Goal: Task Accomplishment & Management: Complete application form

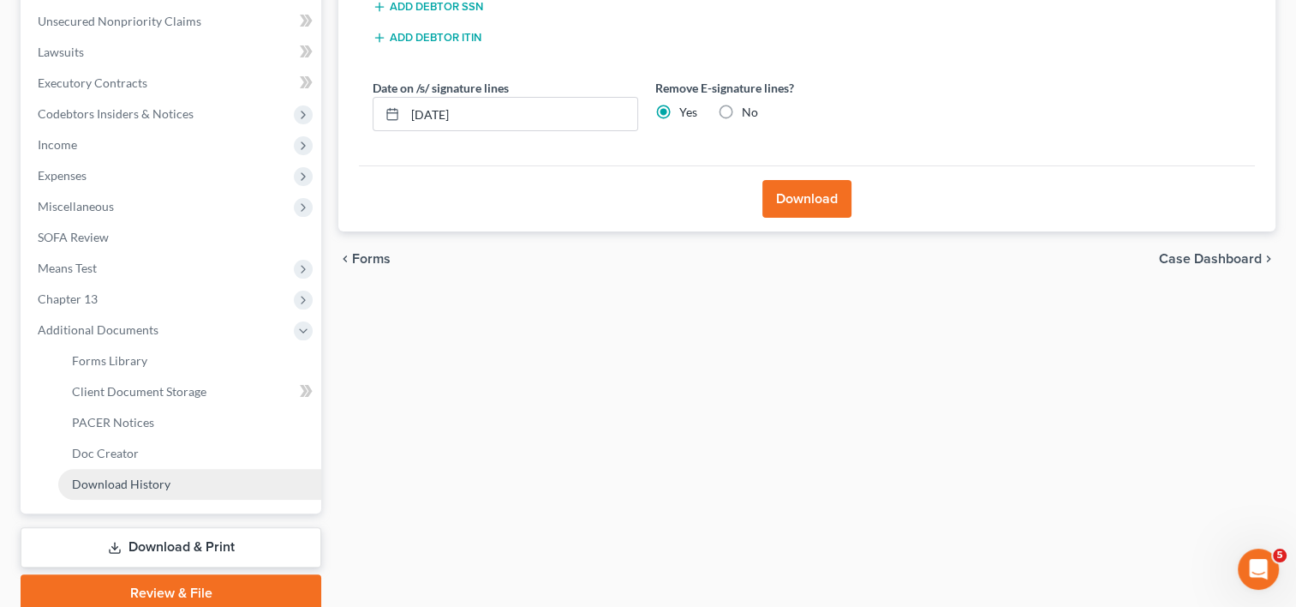
click at [99, 486] on span "Download History" at bounding box center [121, 483] width 99 height 15
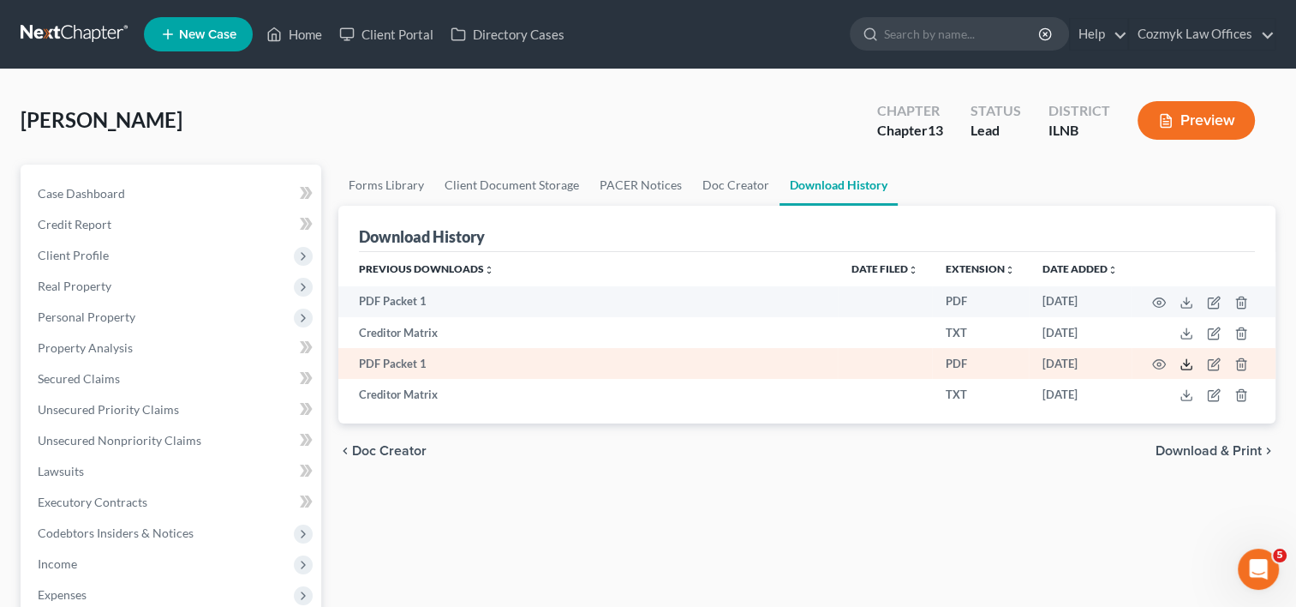
click at [1185, 366] on icon at bounding box center [1187, 364] width 14 height 14
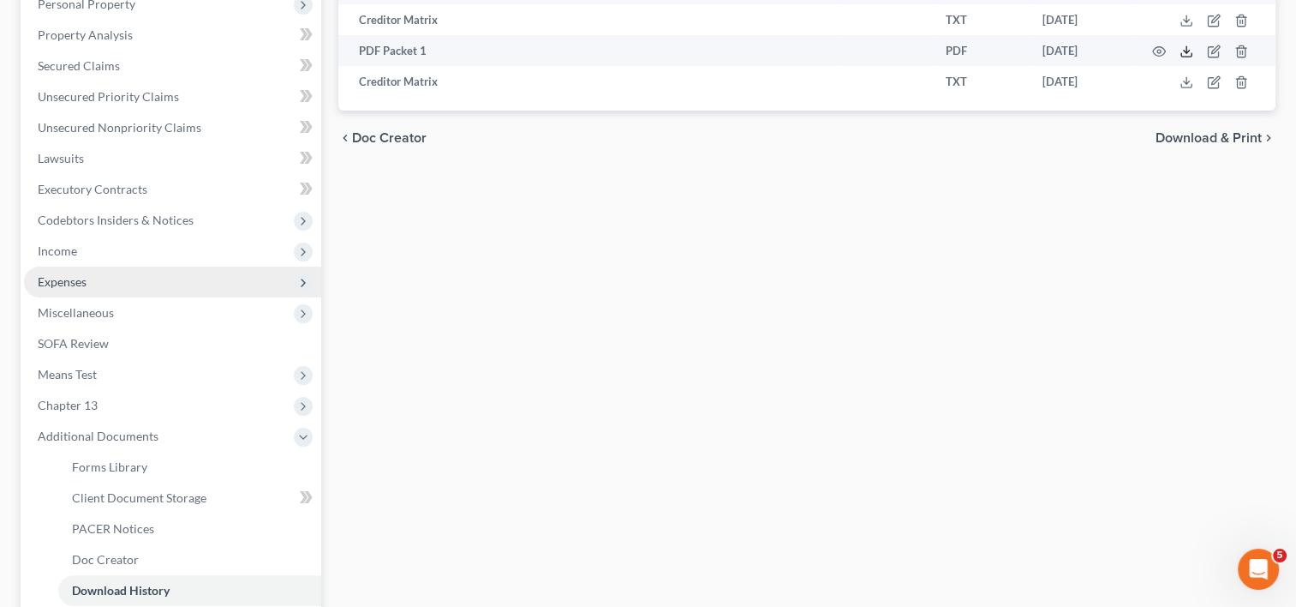
scroll to position [343, 0]
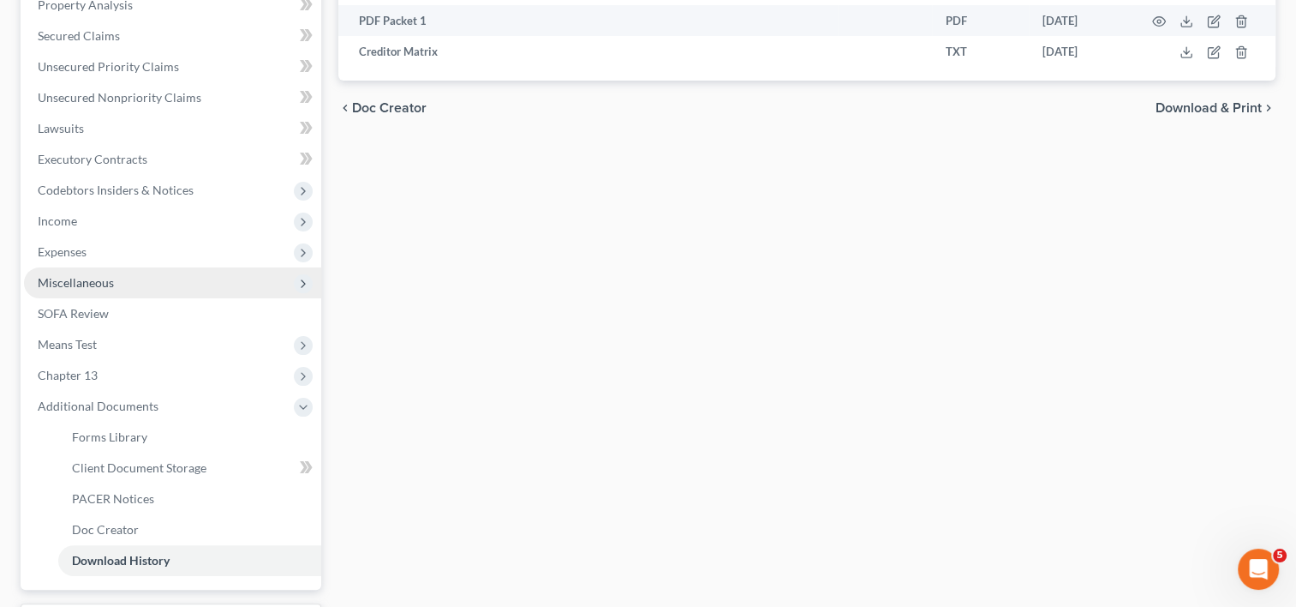
click at [105, 284] on span "Miscellaneous" at bounding box center [76, 282] width 76 height 15
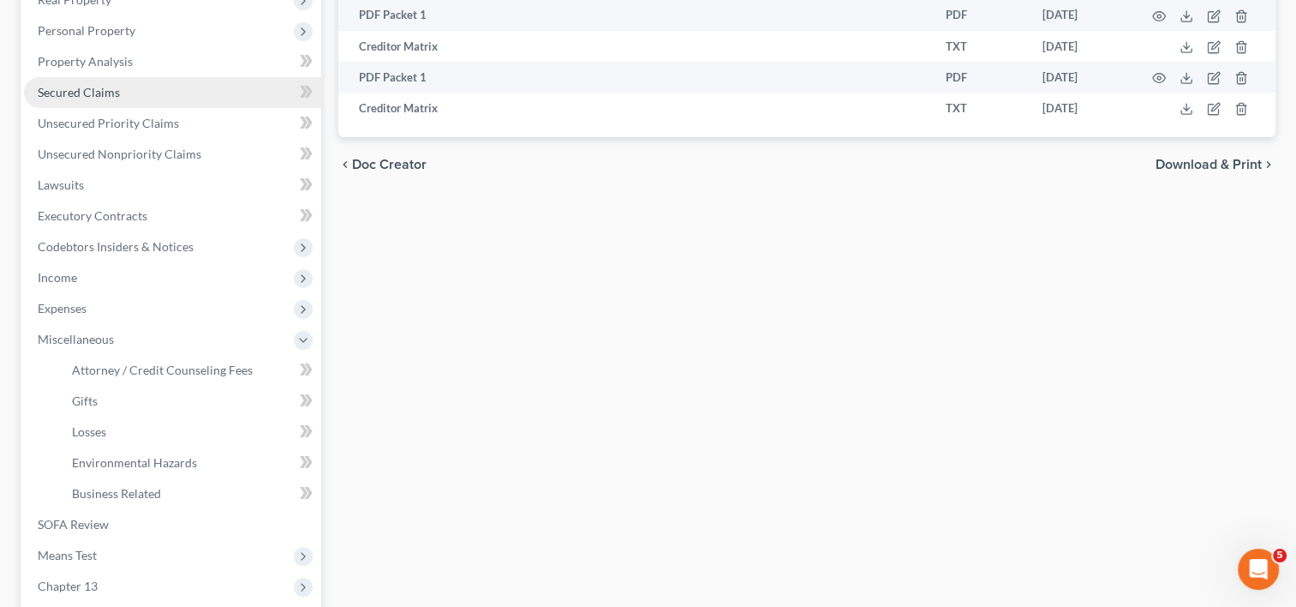
scroll to position [257, 0]
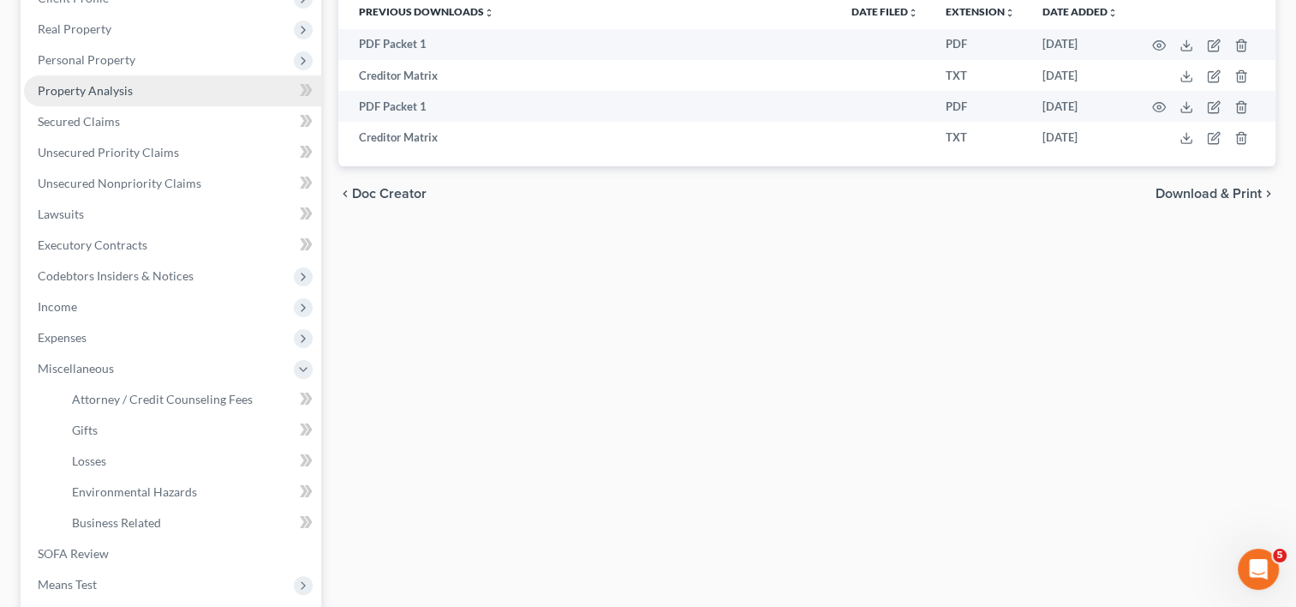
click at [113, 92] on span "Property Analysis" at bounding box center [85, 90] width 95 height 15
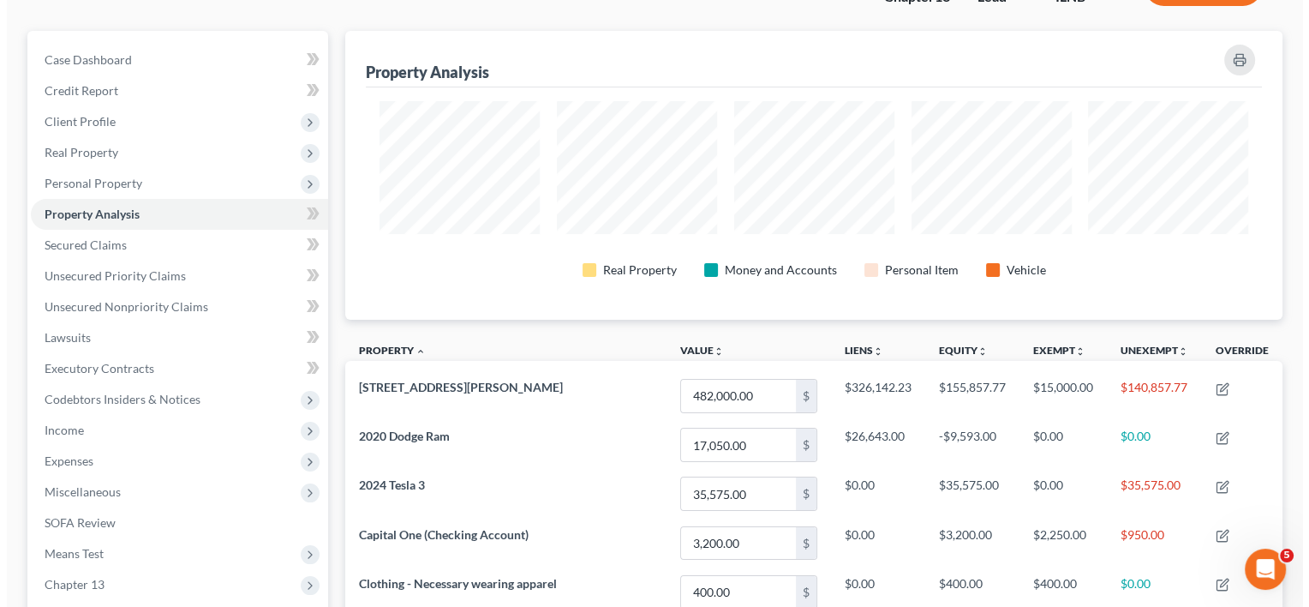
scroll to position [257, 0]
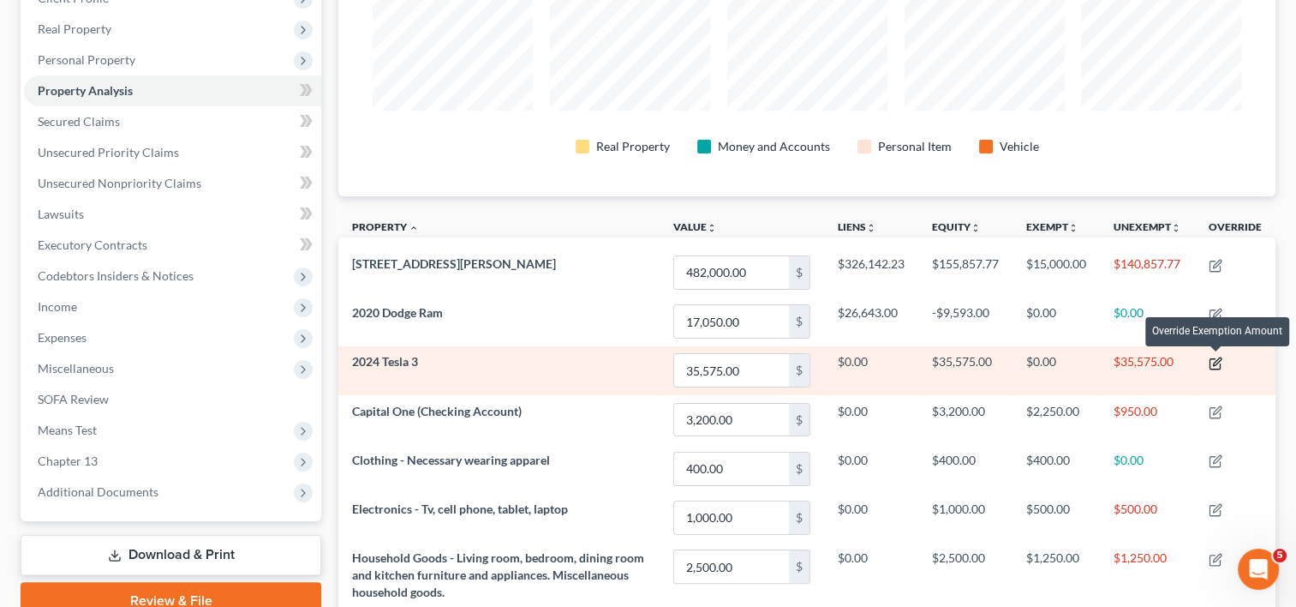
click at [1216, 363] on icon "button" at bounding box center [1217, 361] width 8 height 8
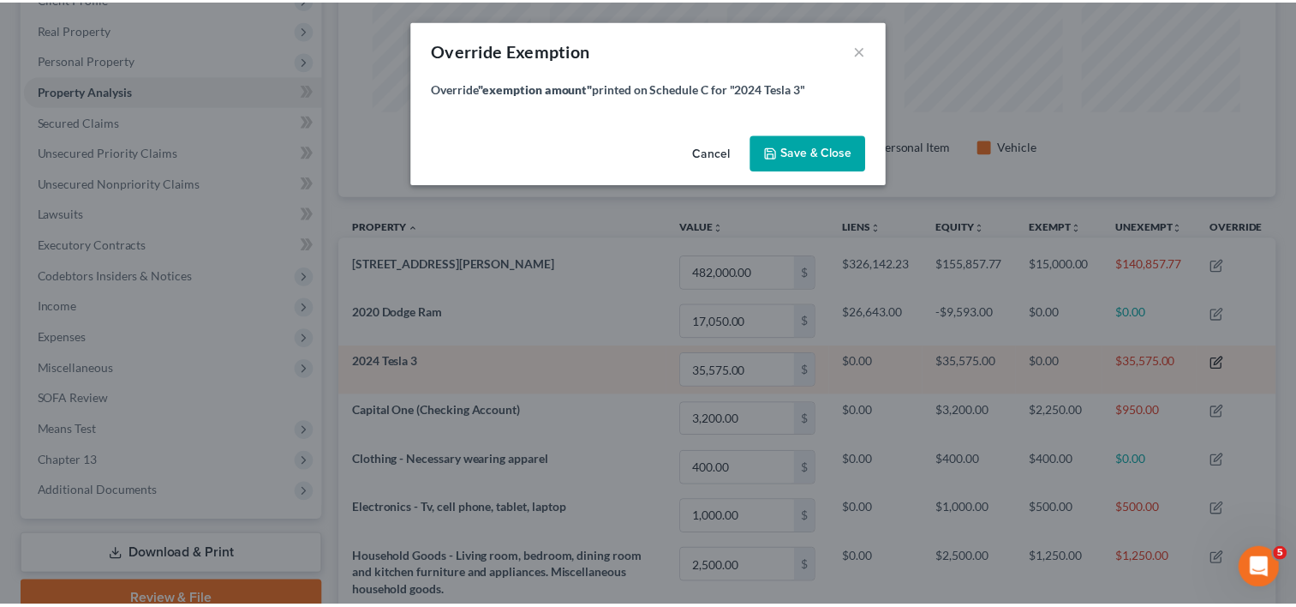
scroll to position [290, 947]
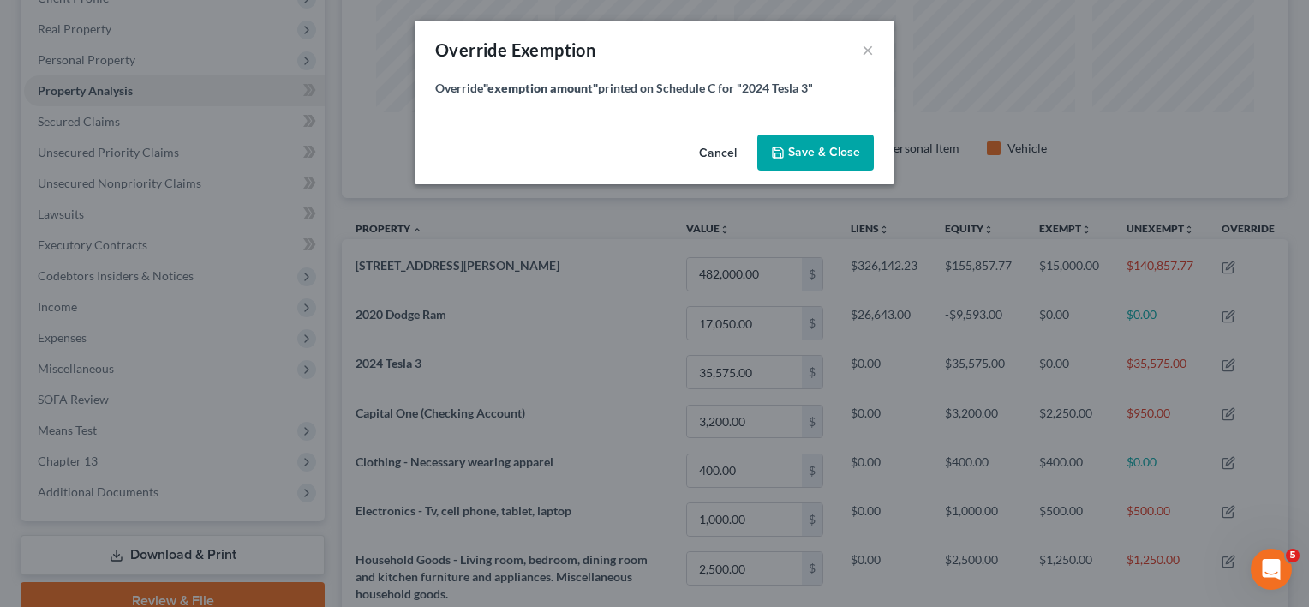
click at [732, 153] on button "Cancel" at bounding box center [717, 153] width 65 height 34
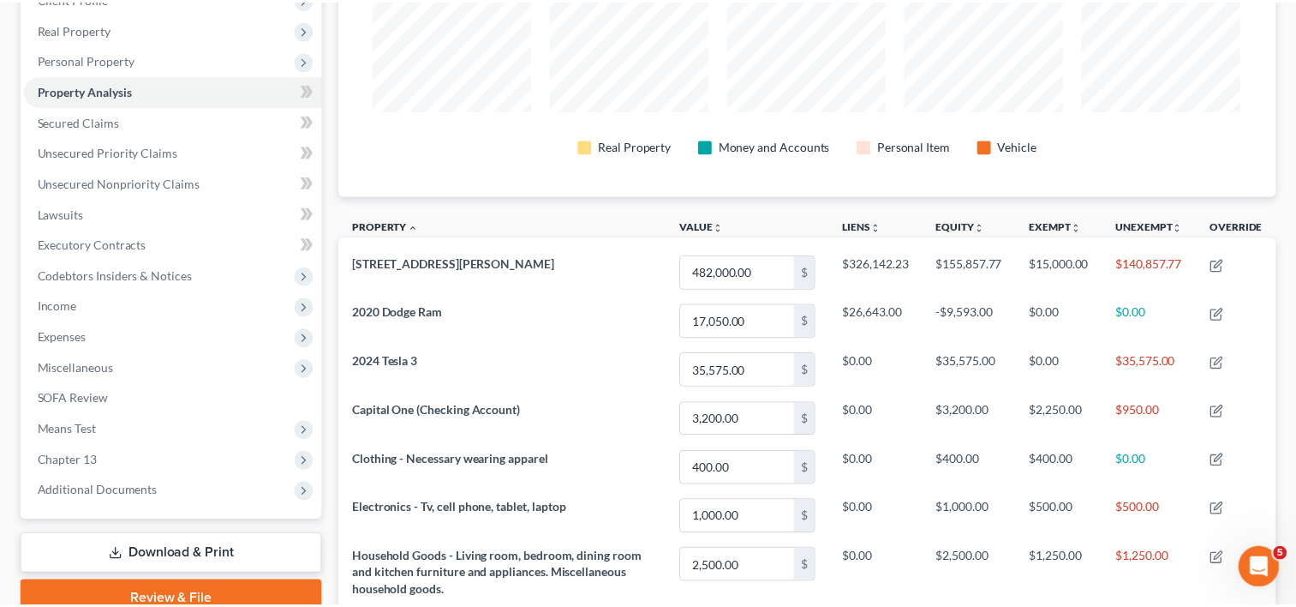
scroll to position [288, 937]
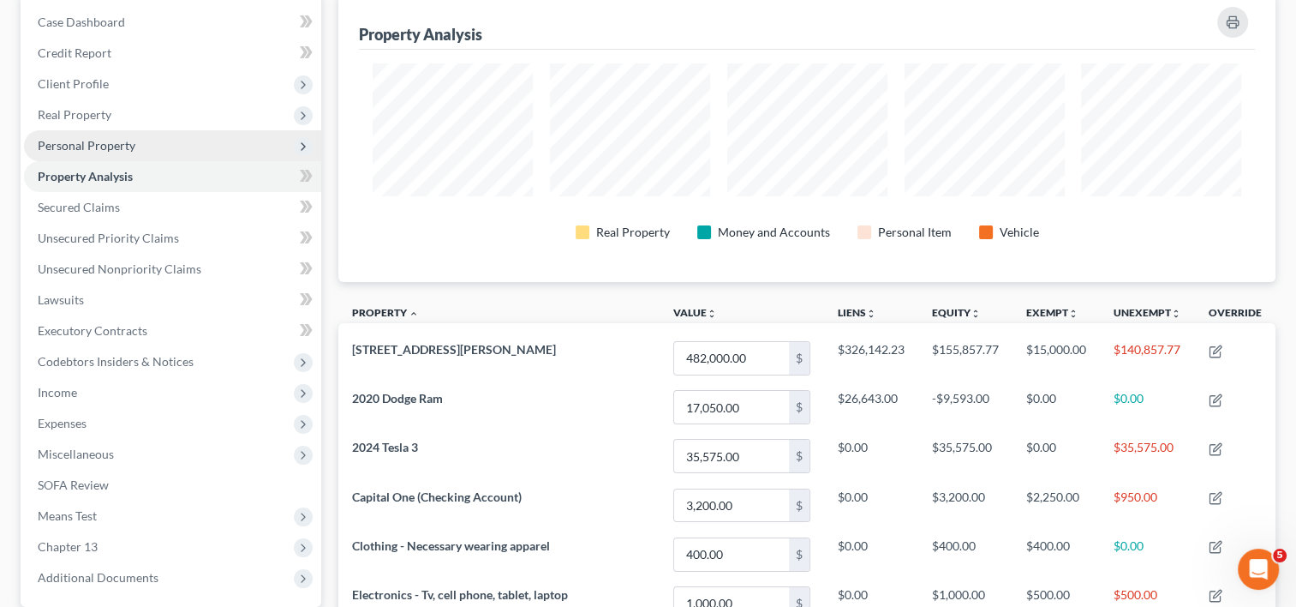
click at [87, 136] on span "Personal Property" at bounding box center [172, 145] width 297 height 31
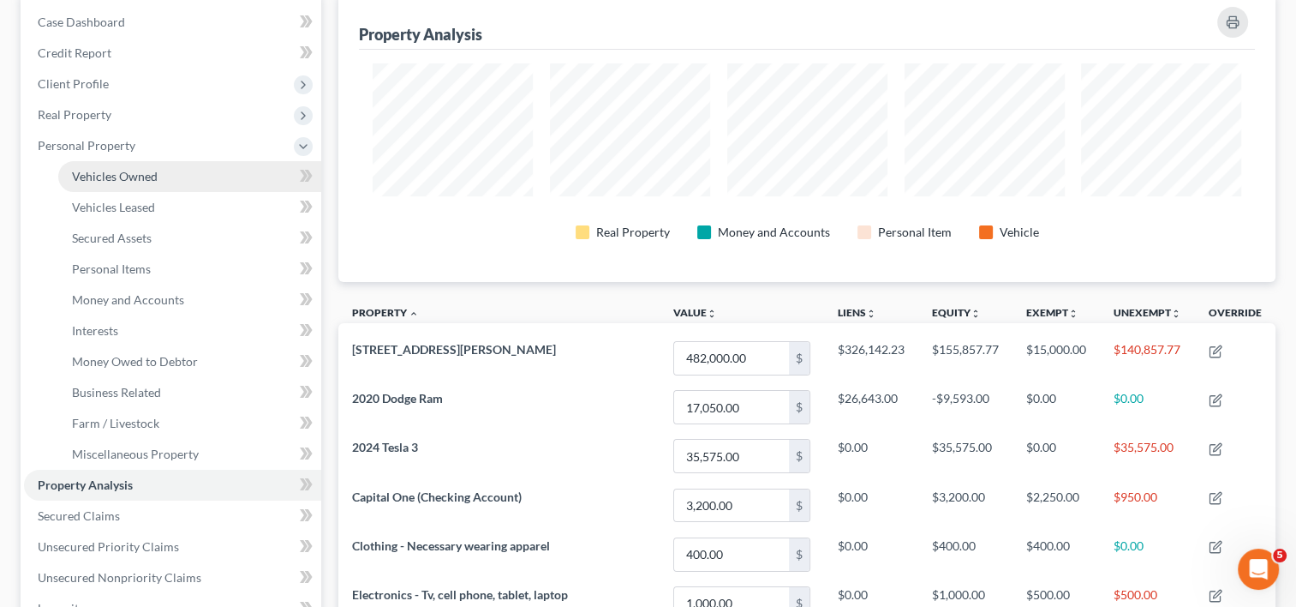
click at [138, 182] on span "Vehicles Owned" at bounding box center [115, 176] width 86 height 15
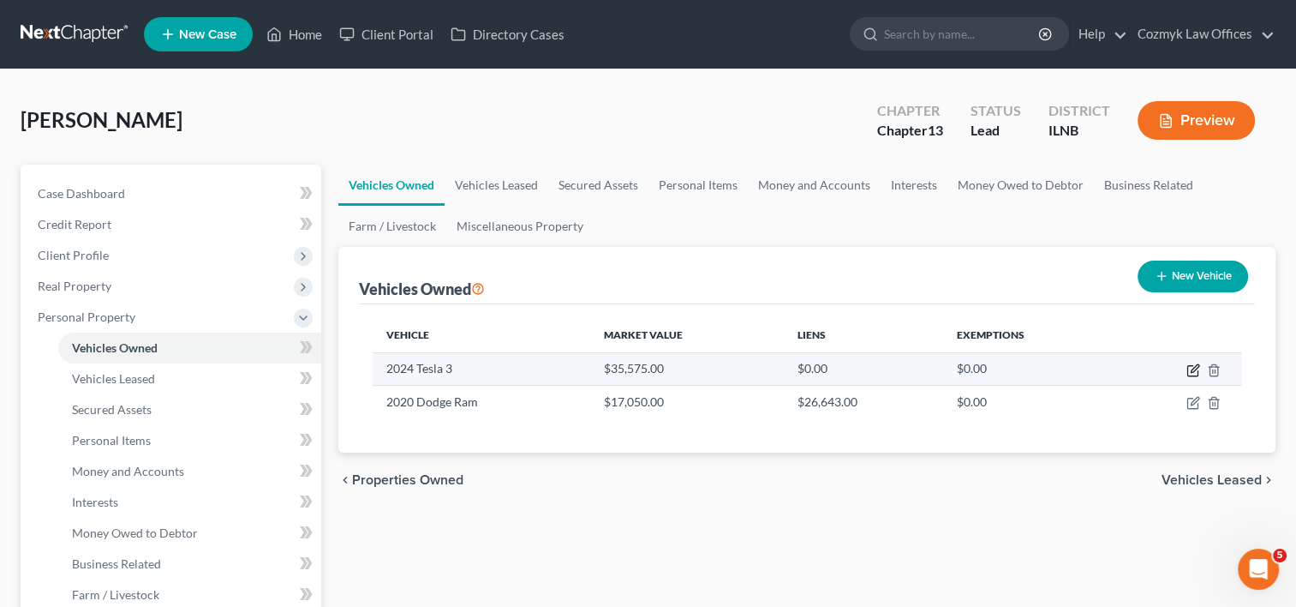
click at [1193, 366] on icon "button" at bounding box center [1194, 370] width 14 height 14
select select "0"
select select "2"
select select "3"
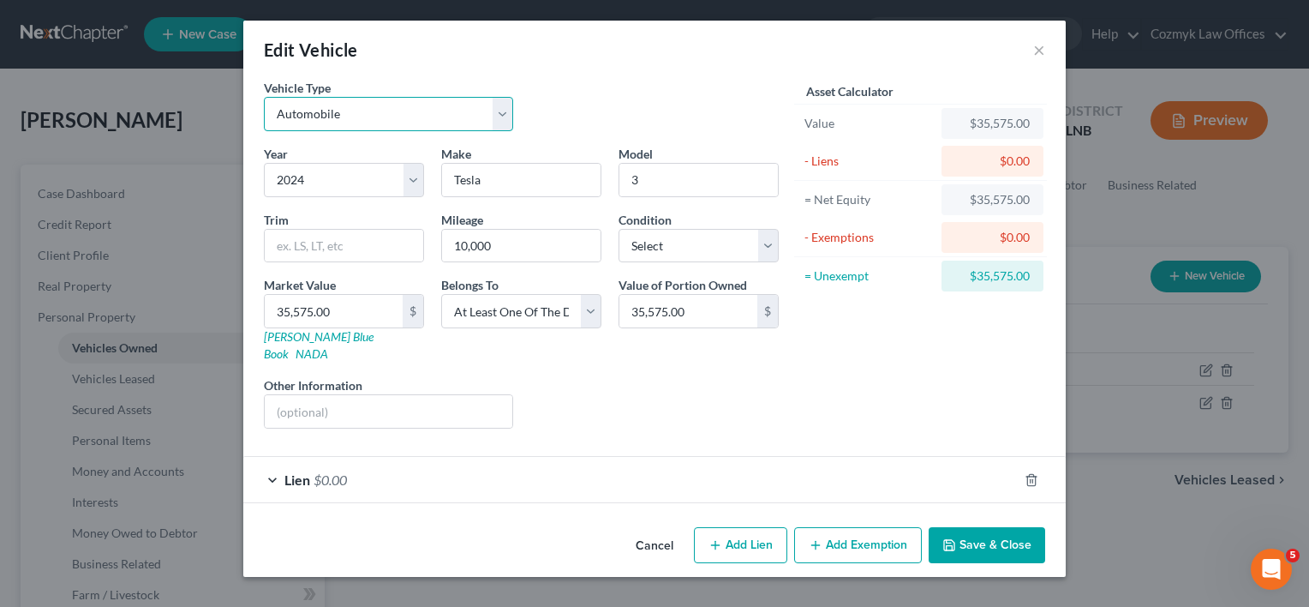
click at [506, 114] on select "Select Automobile Truck Trailer Watercraft Aircraft Motor Home Atv Other Vehicle" at bounding box center [388, 114] width 249 height 34
click at [507, 114] on select "Select Automobile Truck Trailer Watercraft Aircraft Motor Home Atv Other Vehicle" at bounding box center [388, 114] width 249 height 34
click at [1031, 51] on div "Edit Vehicle ×" at bounding box center [654, 50] width 823 height 58
click at [1043, 48] on button "×" at bounding box center [1039, 49] width 12 height 21
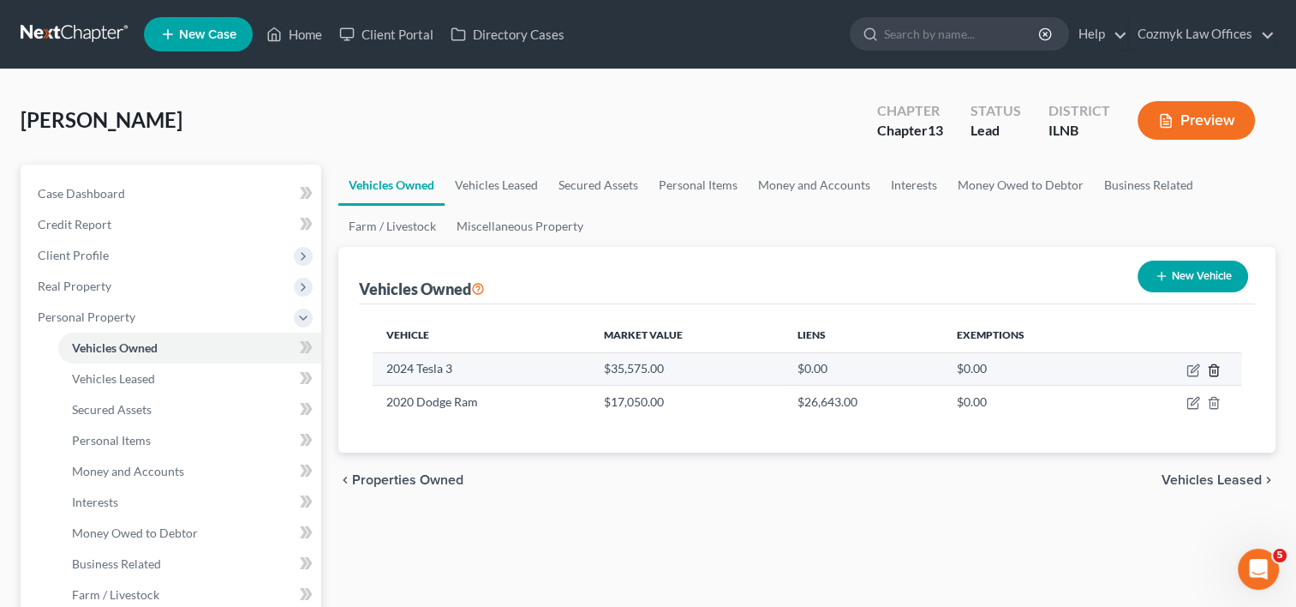
click at [1217, 370] on icon "button" at bounding box center [1214, 370] width 14 height 14
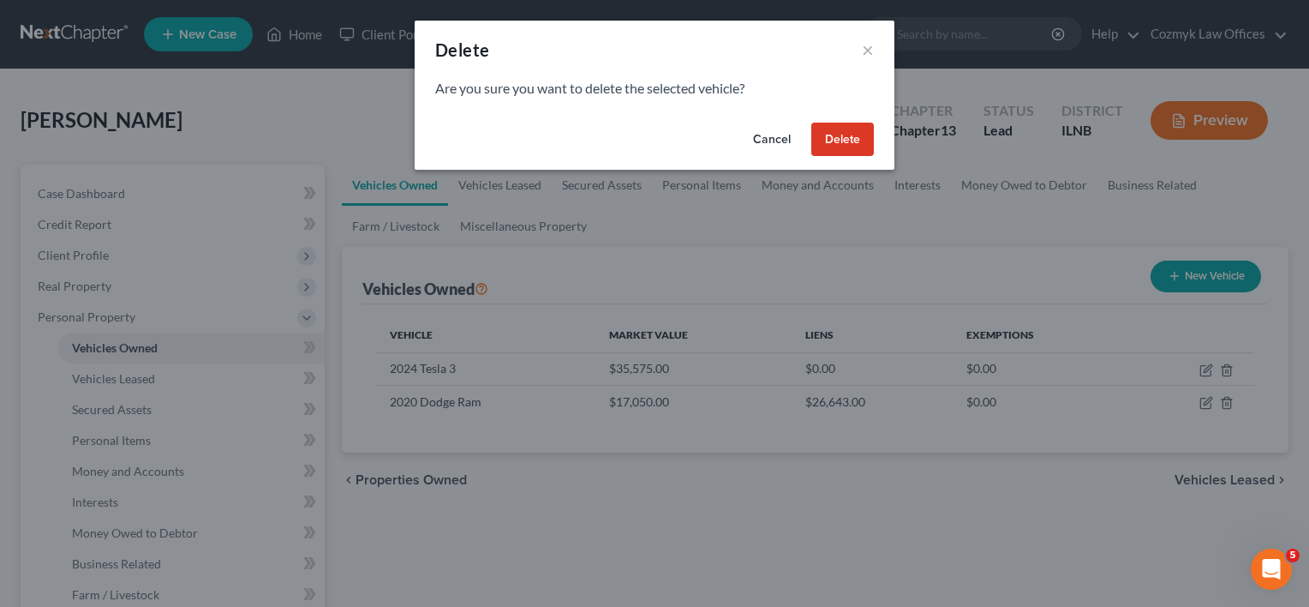
click at [855, 148] on button "Delete" at bounding box center [842, 140] width 63 height 34
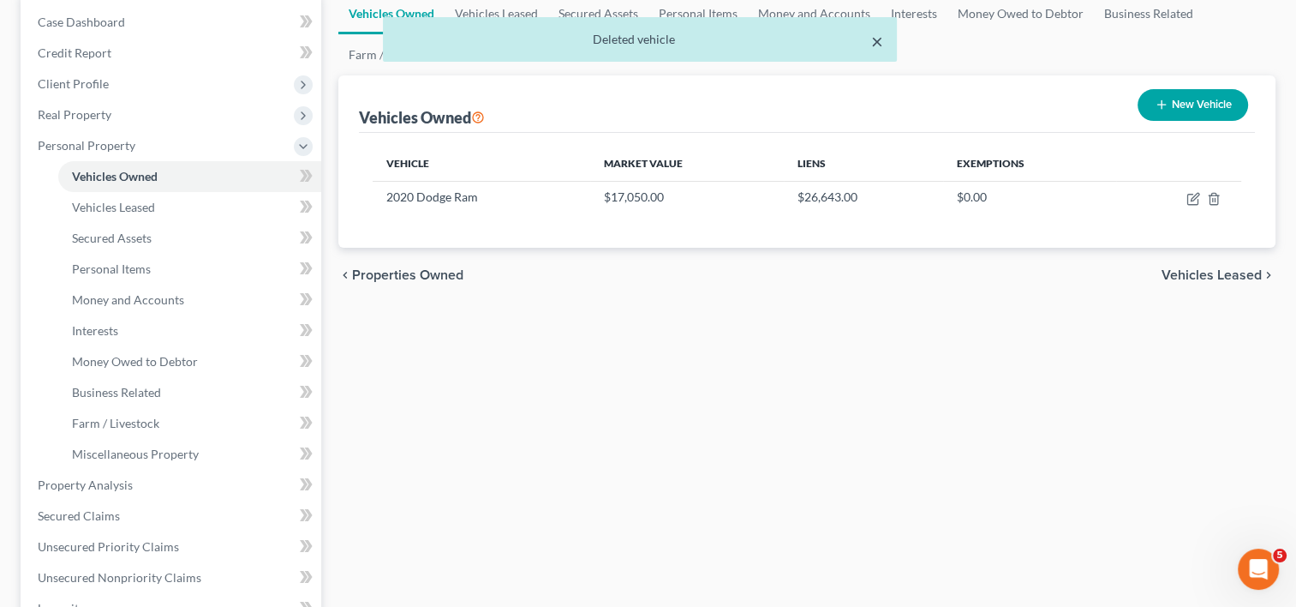
click at [871, 43] on button "×" at bounding box center [877, 41] width 12 height 21
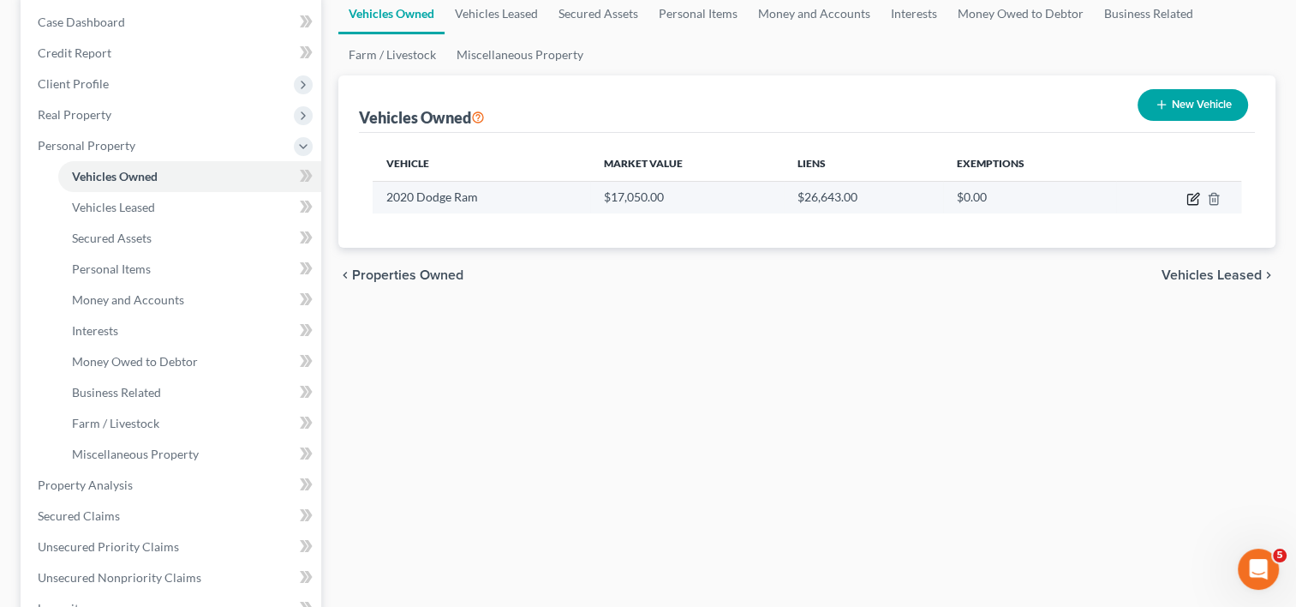
click at [1193, 195] on icon "button" at bounding box center [1194, 199] width 14 height 14
select select "0"
select select "6"
select select "2"
select select "0"
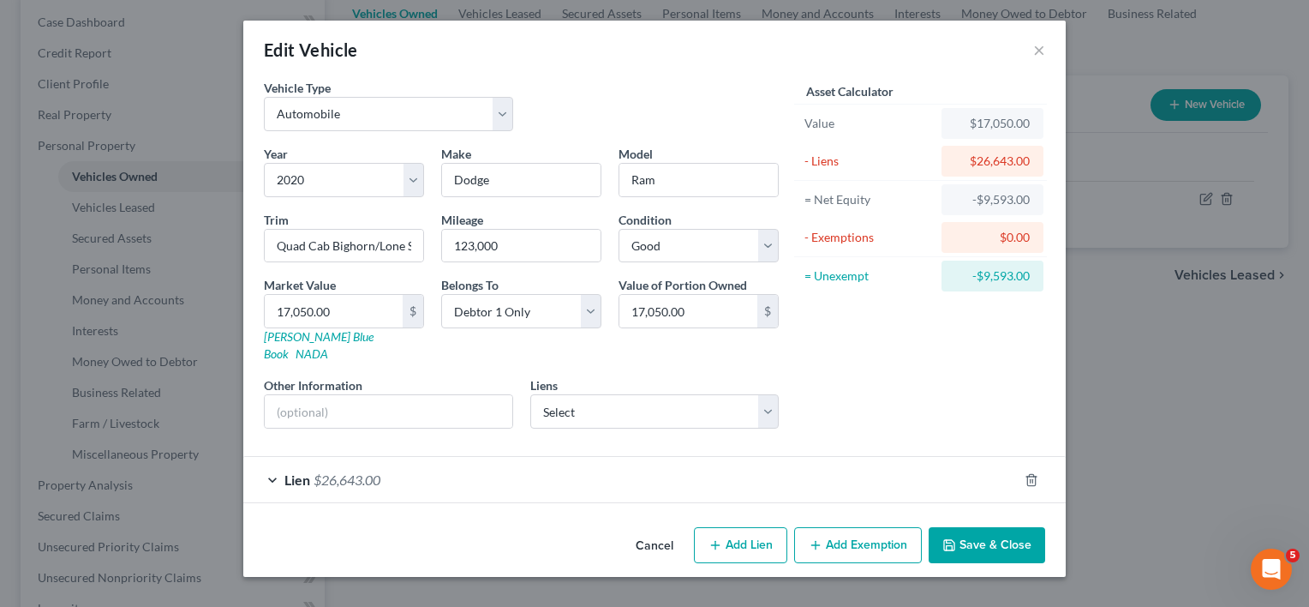
click at [850, 527] on button "Add Exemption" at bounding box center [858, 545] width 128 height 36
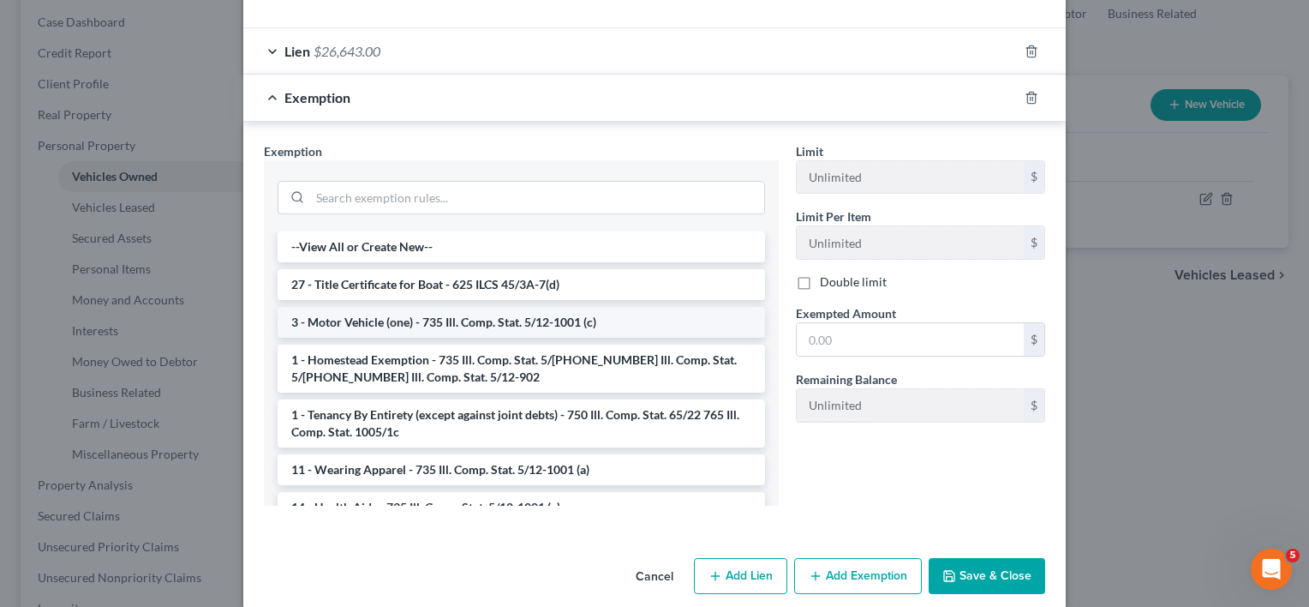
click at [460, 307] on li "3 - Motor Vehicle (one) - 735 Ill. Comp. Stat. 5/12-1001 (c)" at bounding box center [522, 322] width 488 height 31
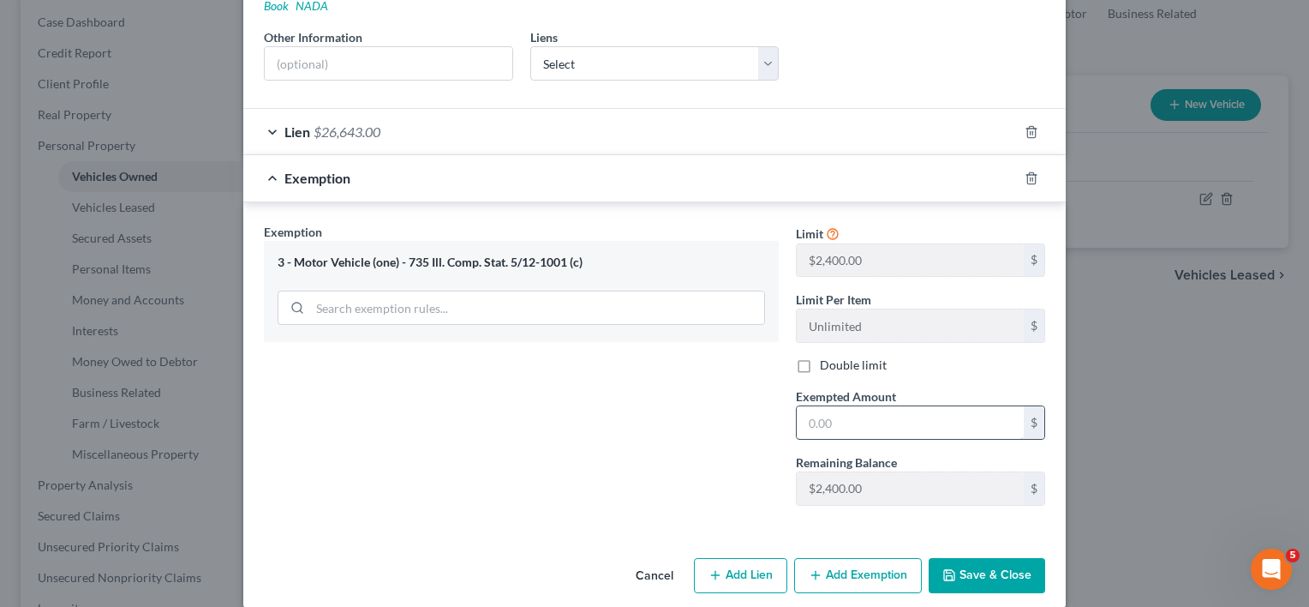
click at [840, 410] on input "text" at bounding box center [910, 422] width 227 height 33
type input "2,400"
click at [876, 558] on button "Add Exemption" at bounding box center [858, 576] width 128 height 36
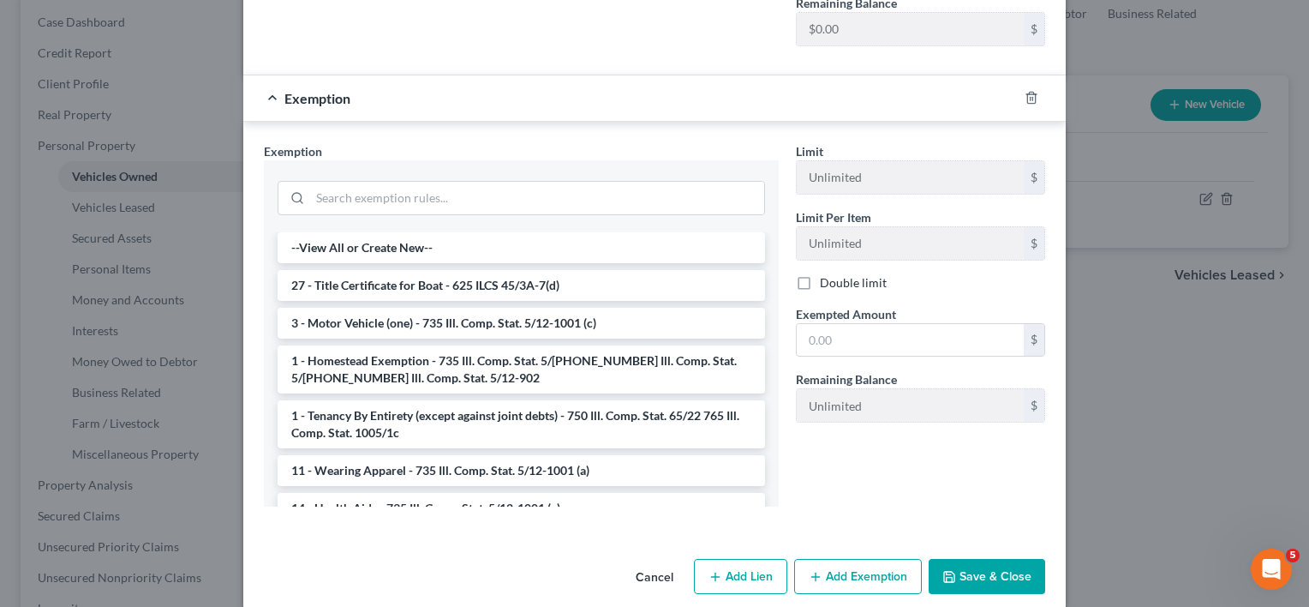
click at [963, 559] on button "Save & Close" at bounding box center [987, 577] width 117 height 36
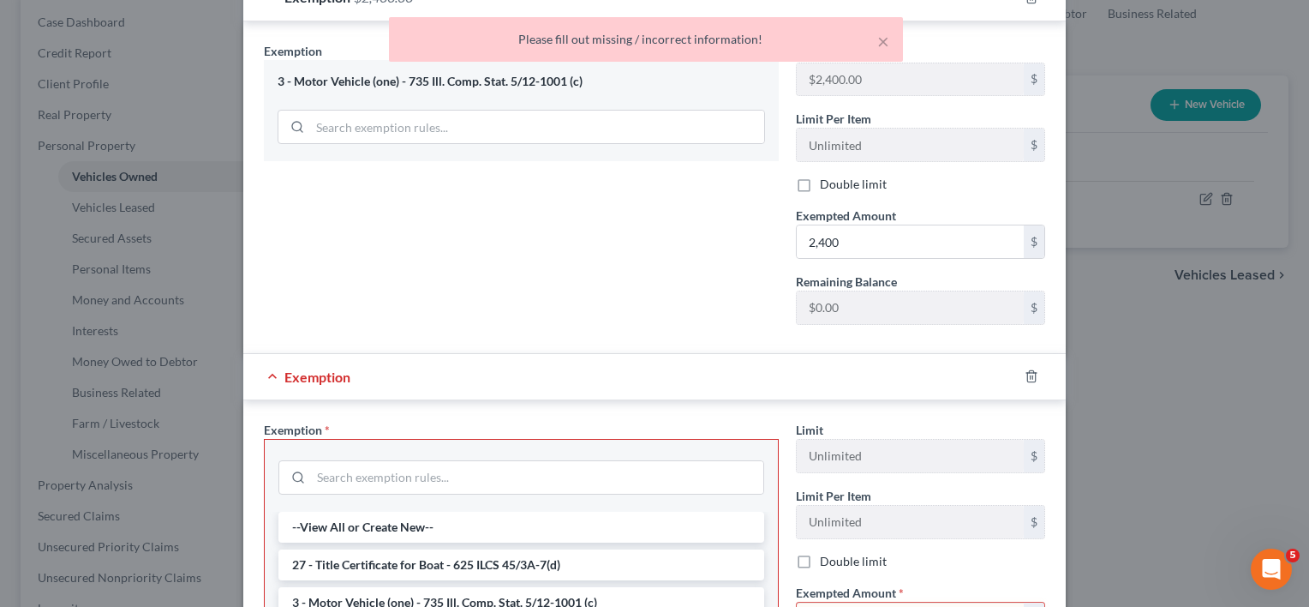
scroll to position [721, 0]
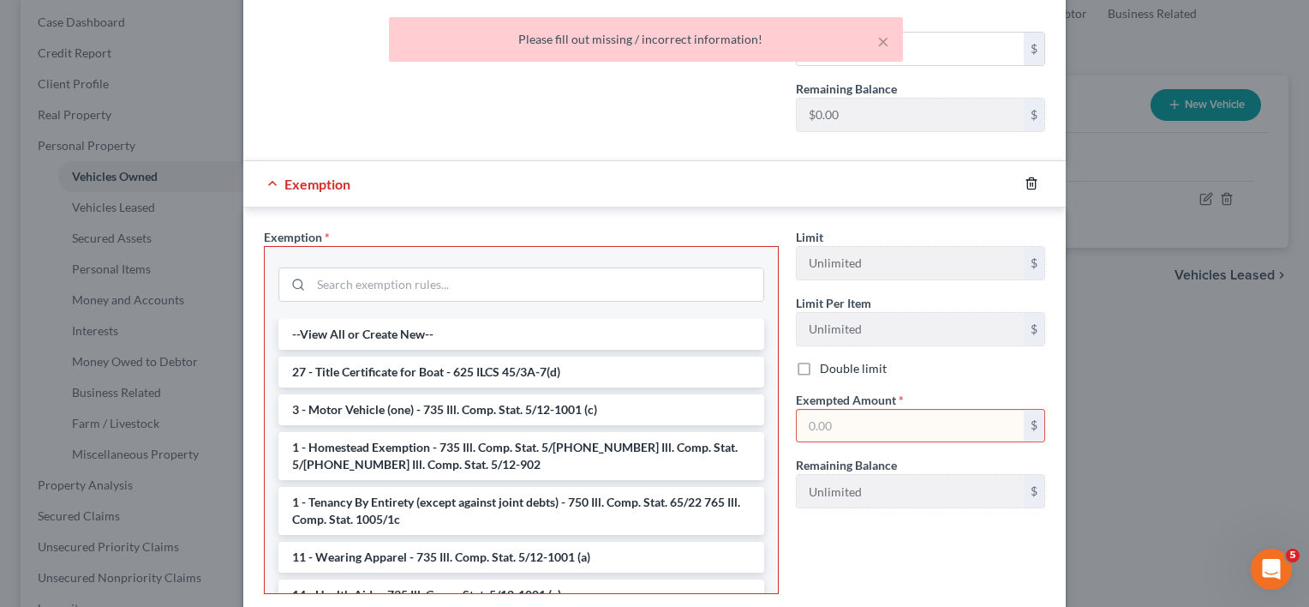
click at [1025, 177] on icon "button" at bounding box center [1032, 184] width 14 height 14
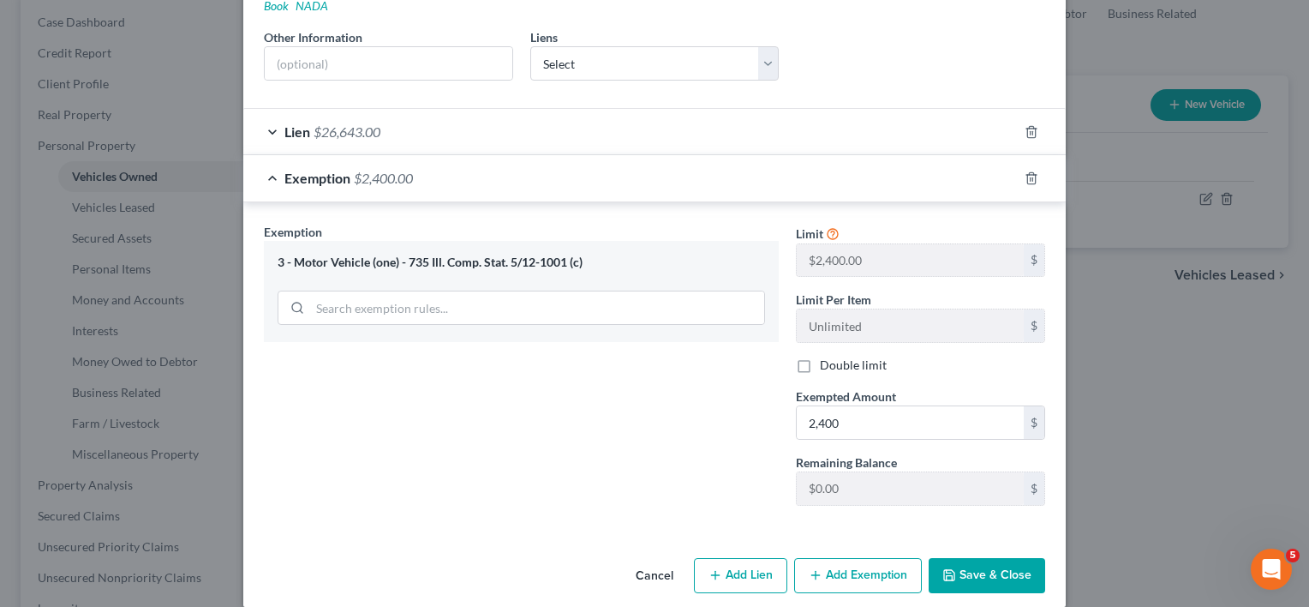
click at [977, 561] on button "Save & Close" at bounding box center [987, 576] width 117 height 36
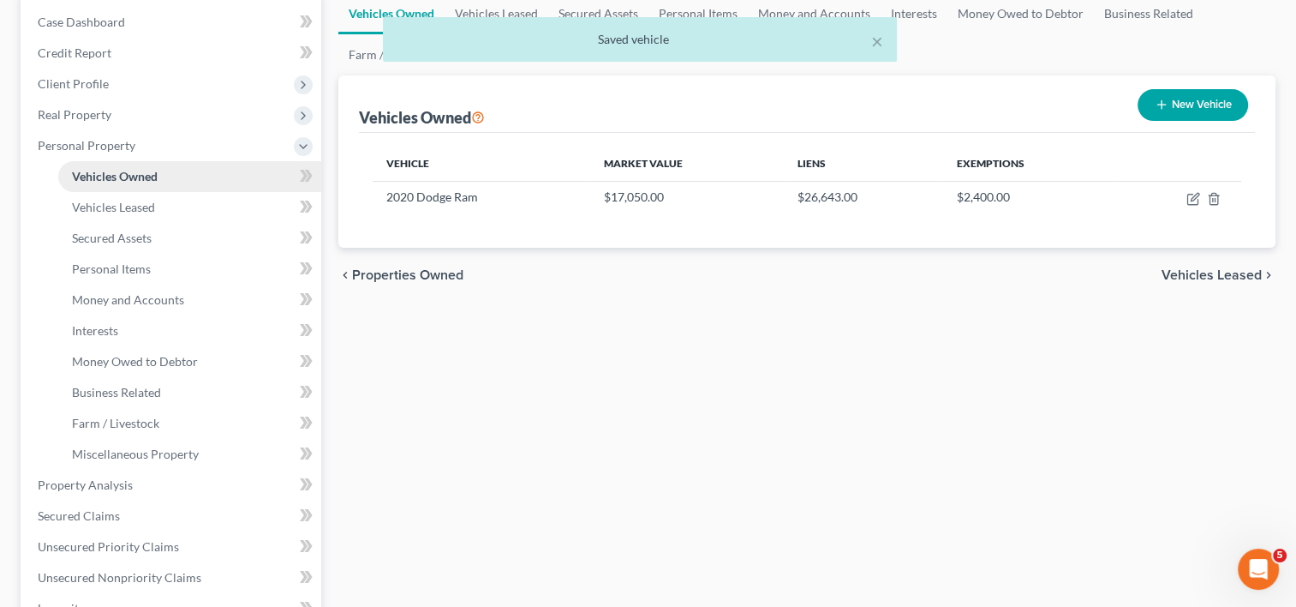
click at [147, 180] on span "Vehicles Owned" at bounding box center [115, 176] width 86 height 15
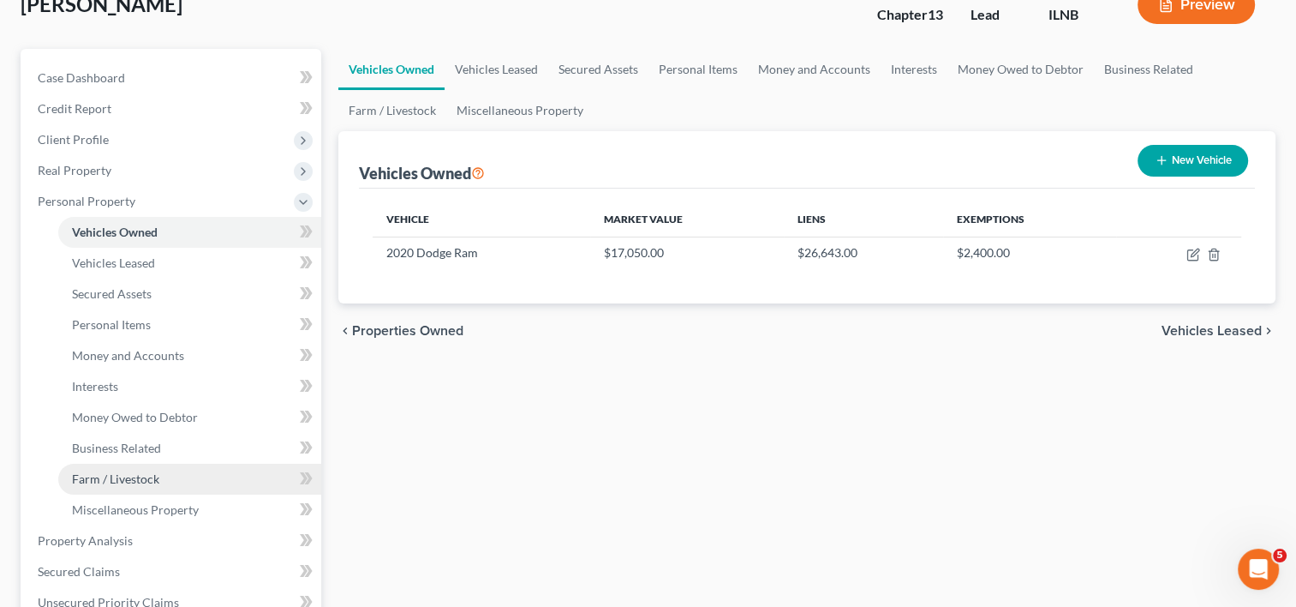
scroll to position [257, 0]
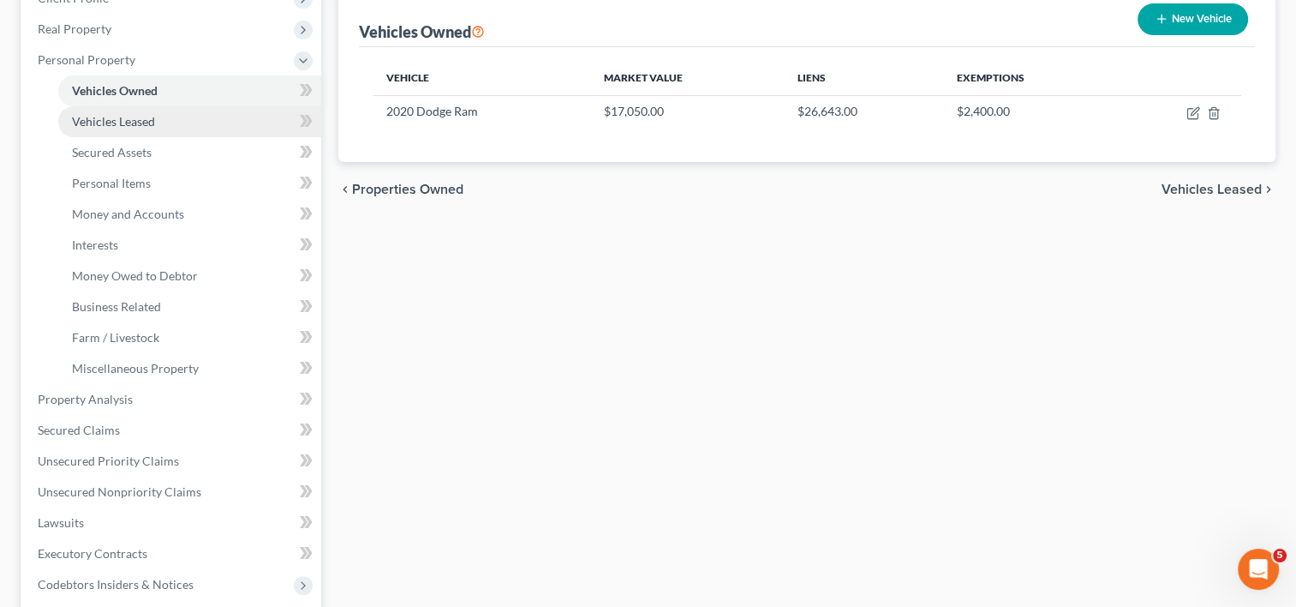
click at [144, 124] on span "Vehicles Leased" at bounding box center [113, 121] width 83 height 15
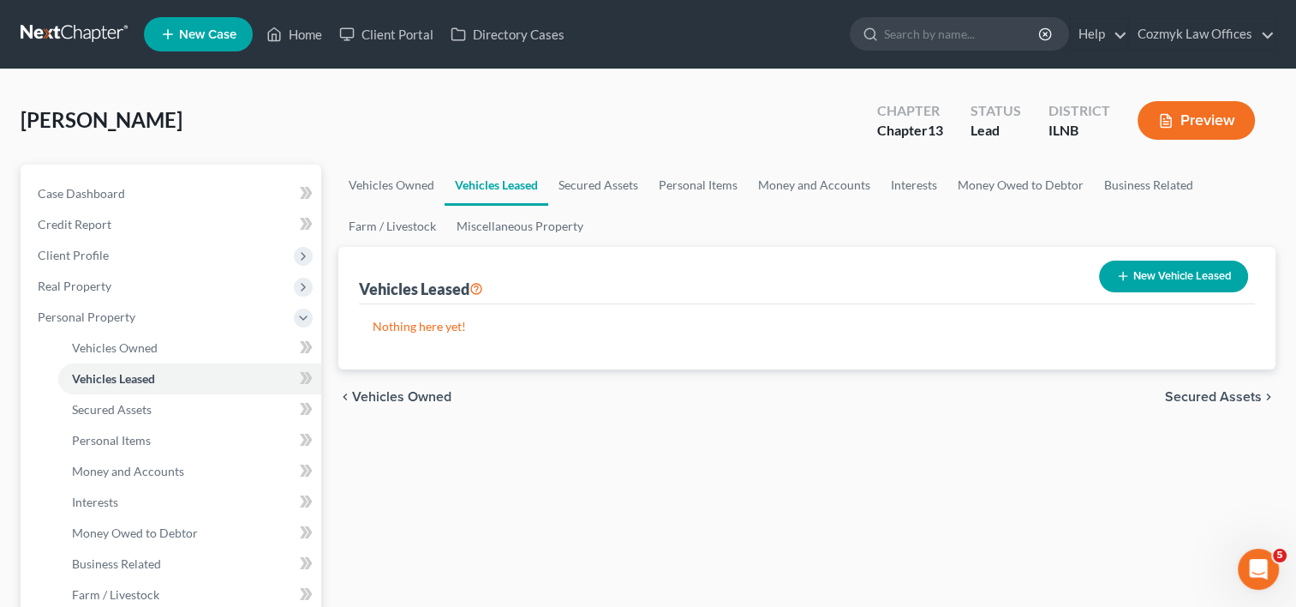
click at [1170, 278] on button "New Vehicle Leased" at bounding box center [1173, 276] width 149 height 32
select select "0"
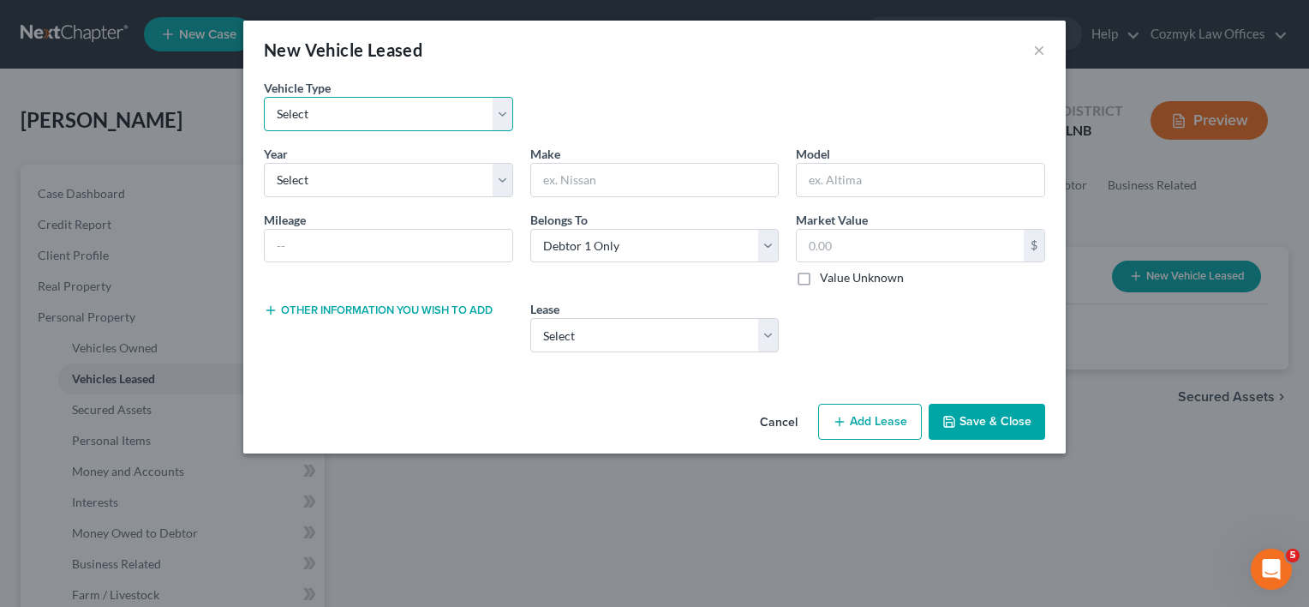
click at [500, 117] on select "Select Automobile Truck Trailer Watercraft Aircraft Motor Home Atv Other Vehicle" at bounding box center [388, 114] width 249 height 34
select select "0"
click at [264, 97] on select "Select Automobile Truck Trailer Watercraft Aircraft Motor Home Atv Other Vehicle" at bounding box center [388, 114] width 249 height 34
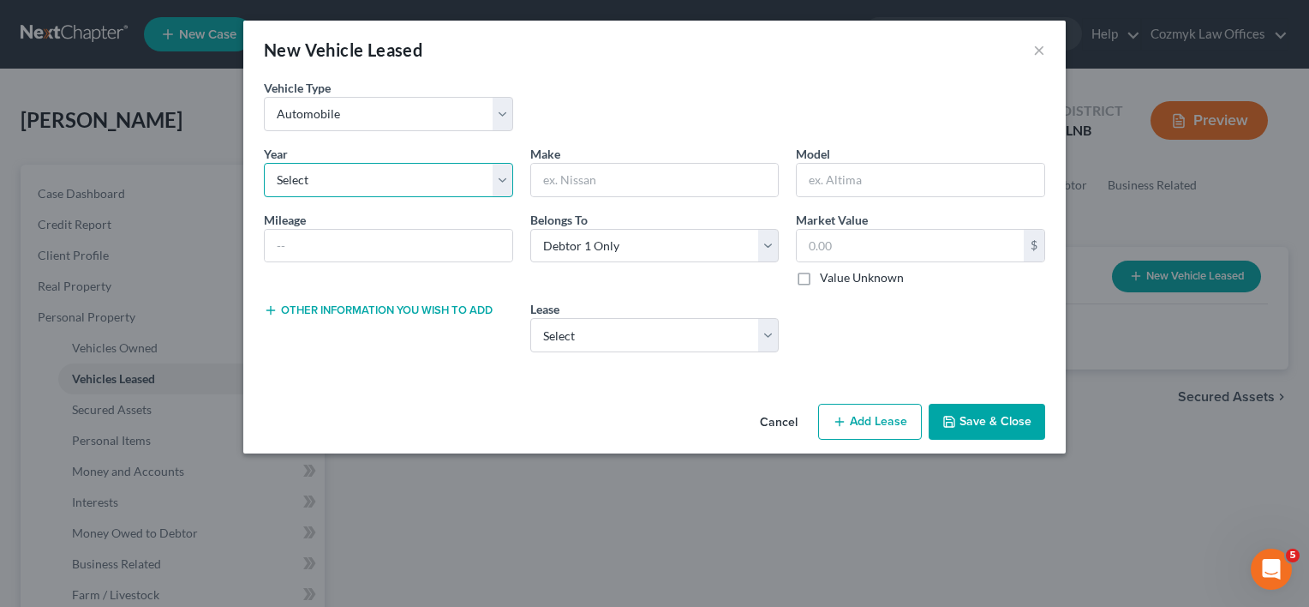
click at [500, 182] on select "Select 2026 2025 2024 2023 2022 2021 2020 2019 2018 2017 2016 2015 2014 2013 20…" at bounding box center [388, 180] width 249 height 34
select select "2"
click at [264, 163] on select "Select 2026 2025 2024 2023 2022 2021 2020 2019 2018 2017 2016 2015 2014 2013 20…" at bounding box center [388, 180] width 249 height 34
click at [623, 189] on input "text" at bounding box center [655, 180] width 248 height 33
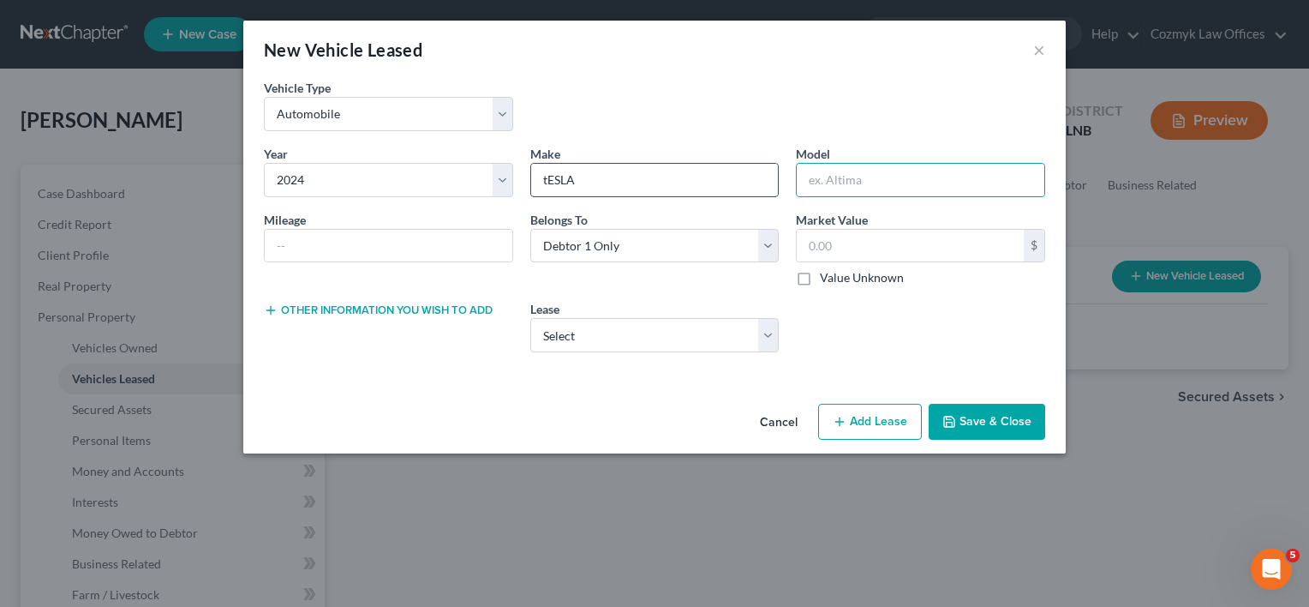
click at [648, 187] on input "tESLA" at bounding box center [655, 180] width 248 height 33
type input "Tesla"
type input "3"
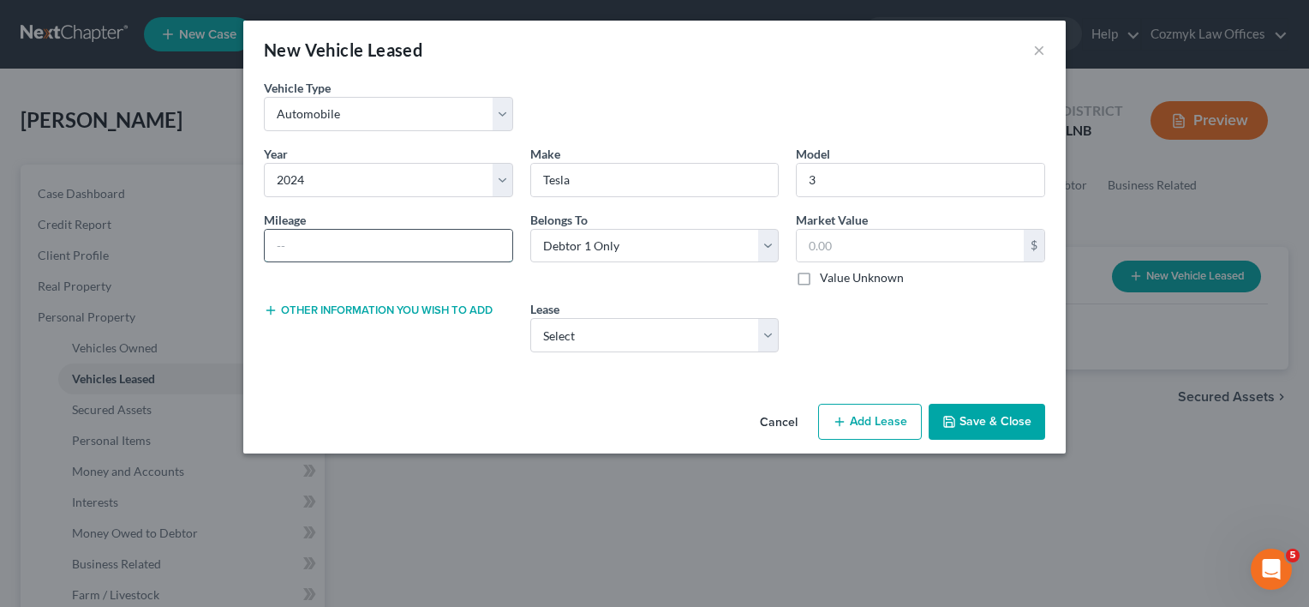
click at [464, 246] on input "text" at bounding box center [389, 246] width 248 height 33
click at [617, 113] on div "Vehicle Type * Select Automobile Truck Trailer Watercraft Aircraft Motor Home A…" at bounding box center [654, 112] width 799 height 66
click at [367, 243] on input "text" at bounding box center [389, 246] width 248 height 33
drag, startPoint x: 400, startPoint y: 252, endPoint x: 261, endPoint y: 260, distance: 139.1
click at [261, 260] on div "Mileage 15,000" at bounding box center [388, 249] width 266 height 76
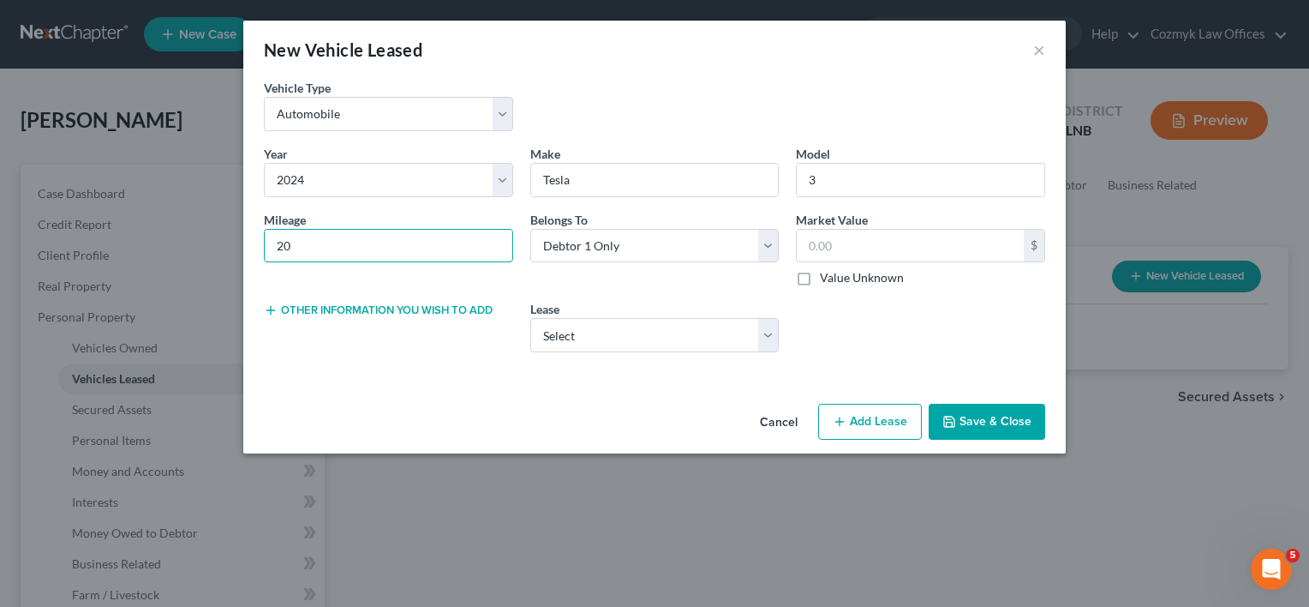
type input "2"
click at [558, 284] on div "Belongs To * Select Debtor 1 Only Debtor 2 Only Debtor 1 And Debtor 2 Only At L…" at bounding box center [655, 249] width 266 height 76
click at [289, 242] on input "15000" at bounding box center [389, 246] width 248 height 33
type input "15,000"
click at [771, 247] on select "Select Debtor 1 Only Debtor 2 Only Debtor 1 And Debtor 2 Only At Least One Of T…" at bounding box center [654, 246] width 249 height 34
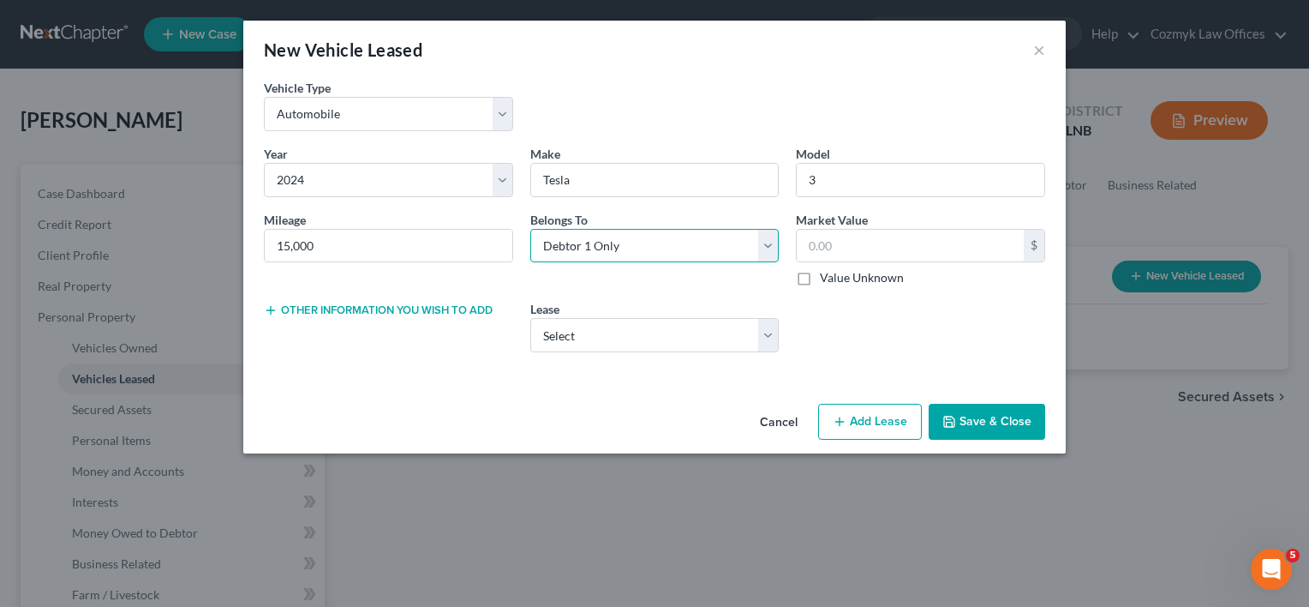
select select "3"
click at [530, 229] on select "Select Debtor 1 Only Debtor 2 Only Debtor 1 And Debtor 2 Only At Least One Of T…" at bounding box center [654, 246] width 249 height 34
click at [820, 277] on label "Value Unknown" at bounding box center [862, 277] width 84 height 17
click at [827, 277] on input "Value Unknown" at bounding box center [832, 274] width 11 height 11
checkbox input "true"
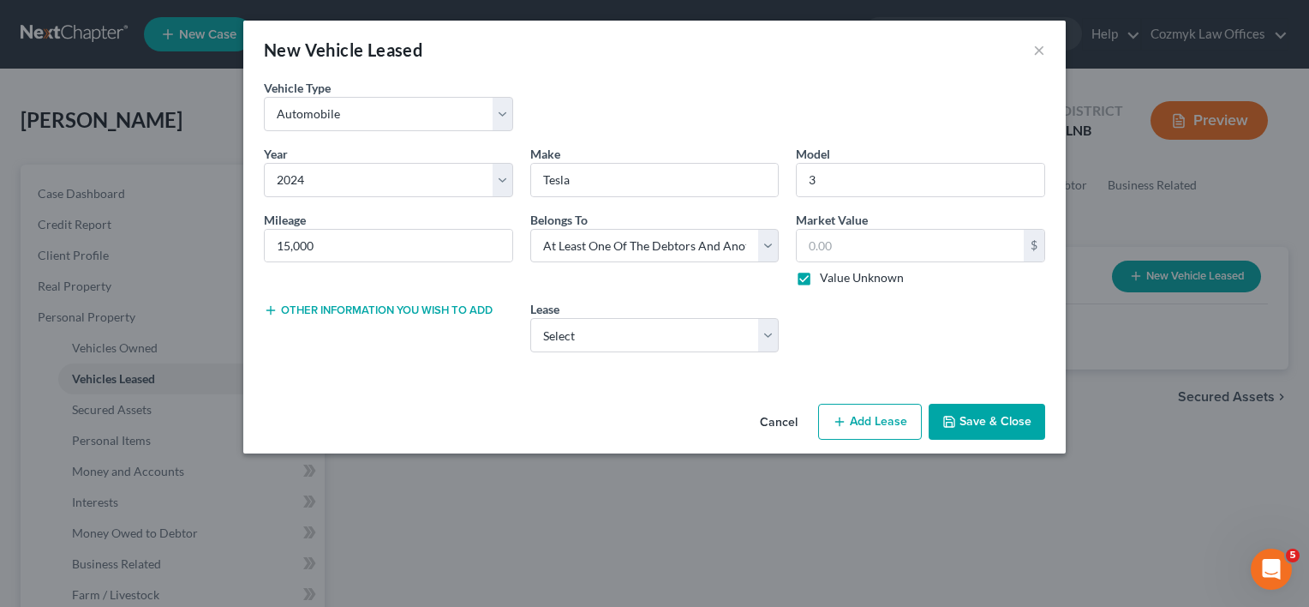
type input "0.00"
click at [820, 277] on label "Value Unknown" at bounding box center [862, 277] width 84 height 17
click at [827, 277] on input "Value Unknown" at bounding box center [832, 274] width 11 height 11
checkbox input "false"
type input "35,000"
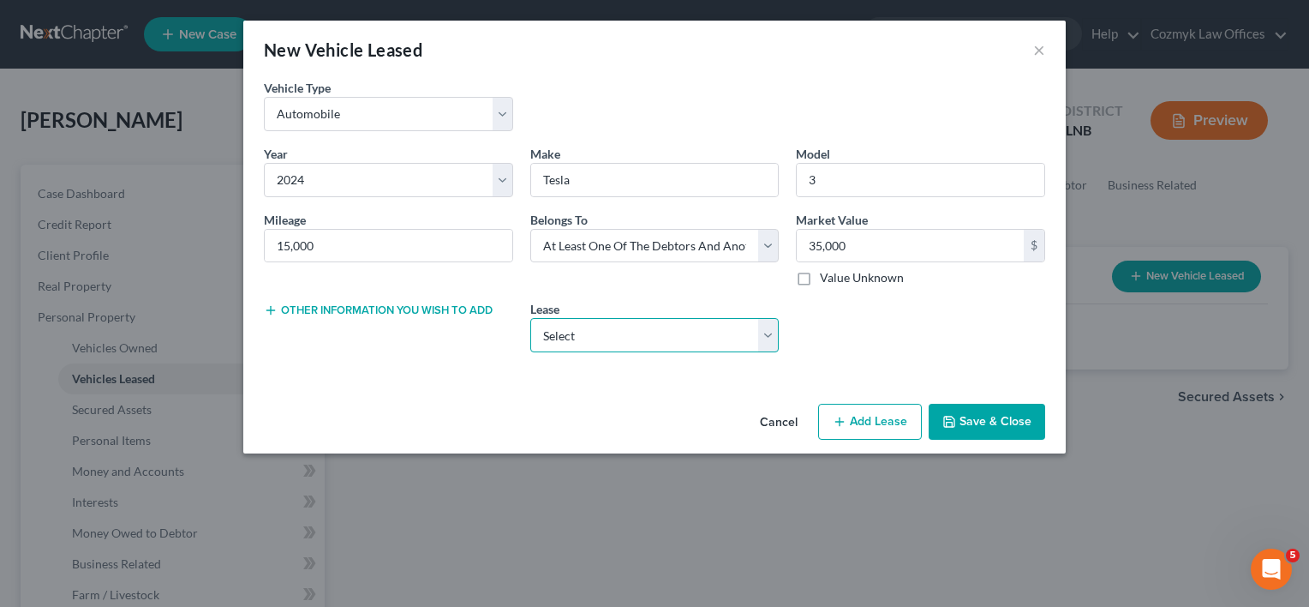
click at [768, 337] on select "Select Vahicle Vehicle" at bounding box center [654, 335] width 249 height 34
select select "1"
click at [530, 318] on select "Select Vahicle Vehicle" at bounding box center [654, 335] width 249 height 34
select select
select select "0"
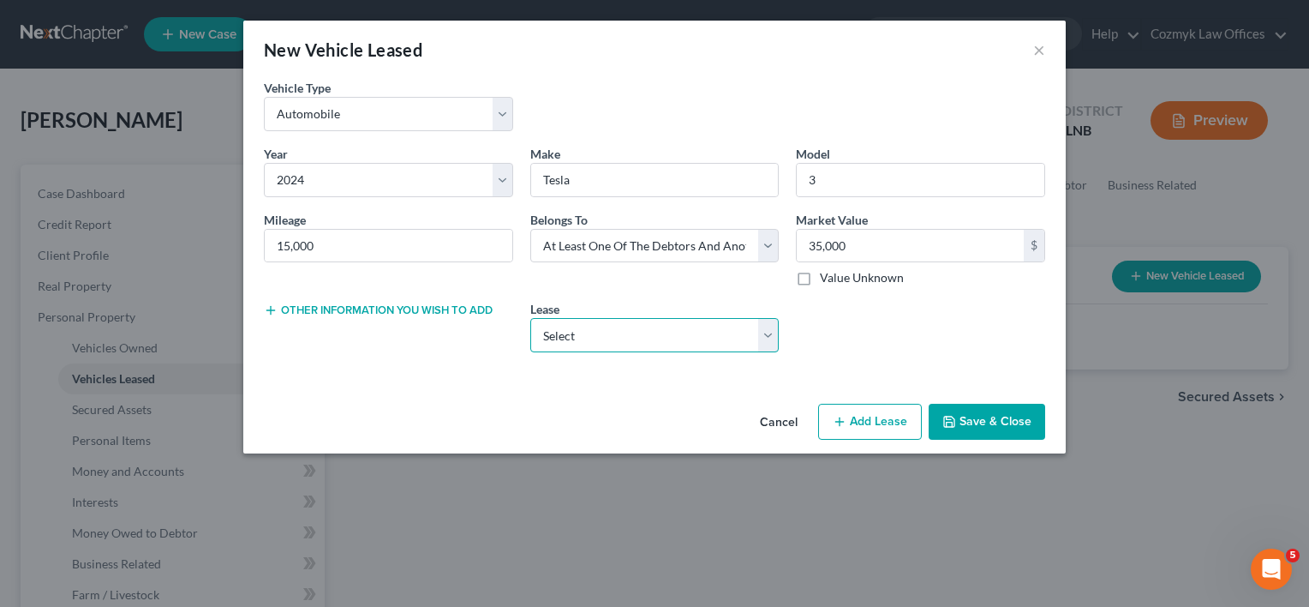
select select "1"
select select "45"
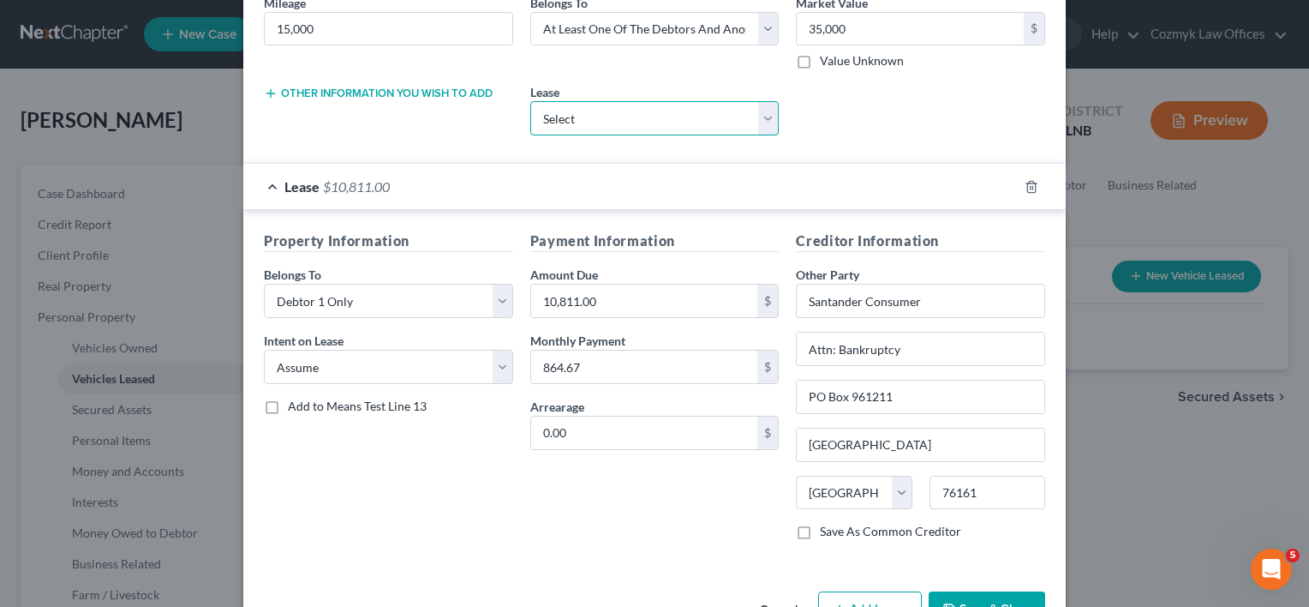
scroll to position [257, 0]
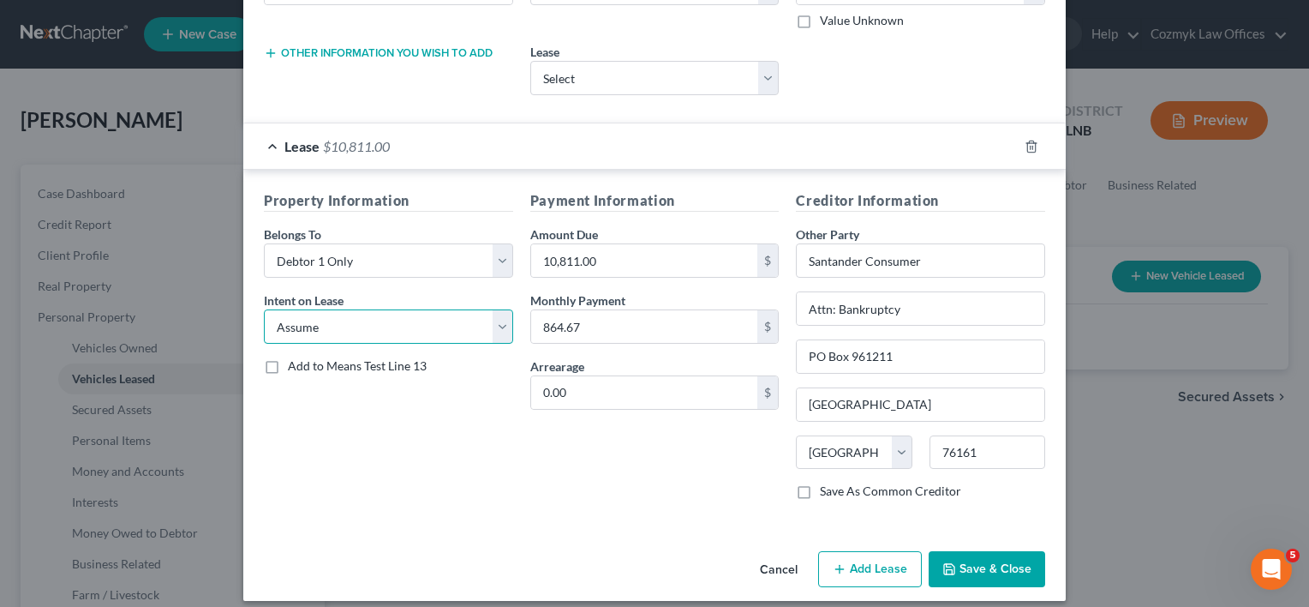
click at [494, 332] on select "Select None Assume Reject" at bounding box center [388, 326] width 249 height 34
click at [264, 309] on select "Select None Assume Reject" at bounding box center [388, 326] width 249 height 34
click at [470, 442] on div "Property Information Belongs To * Select Debtor 1 Only Debtor 2 Only Debtor 1 A…" at bounding box center [388, 351] width 266 height 323
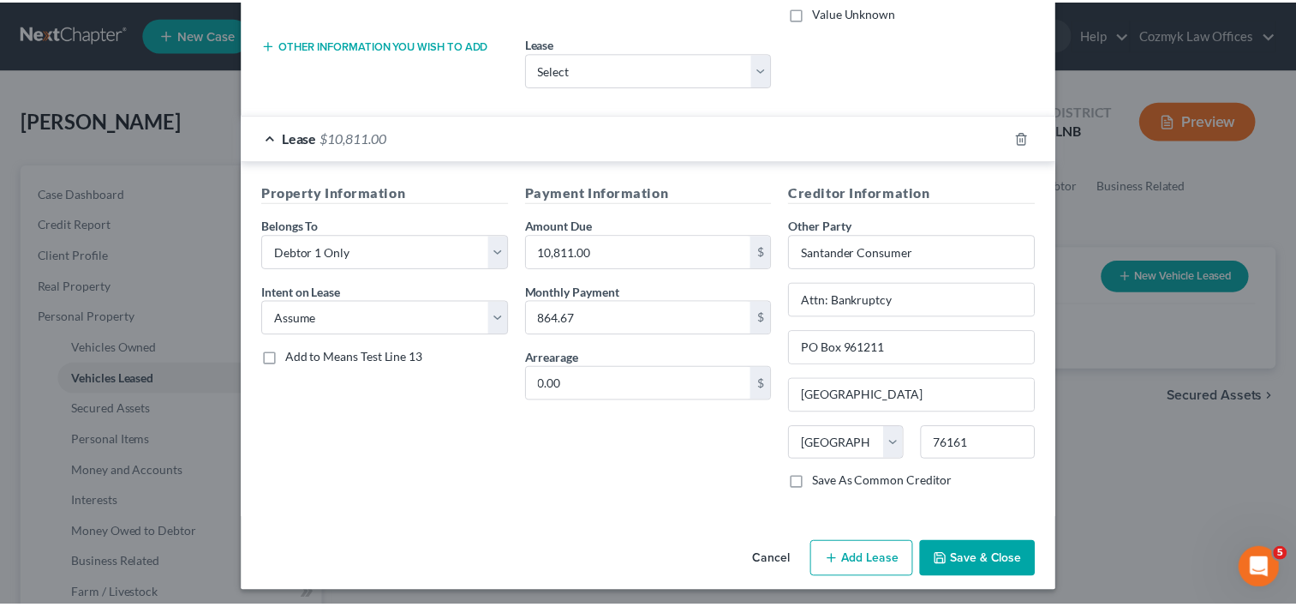
scroll to position [267, 0]
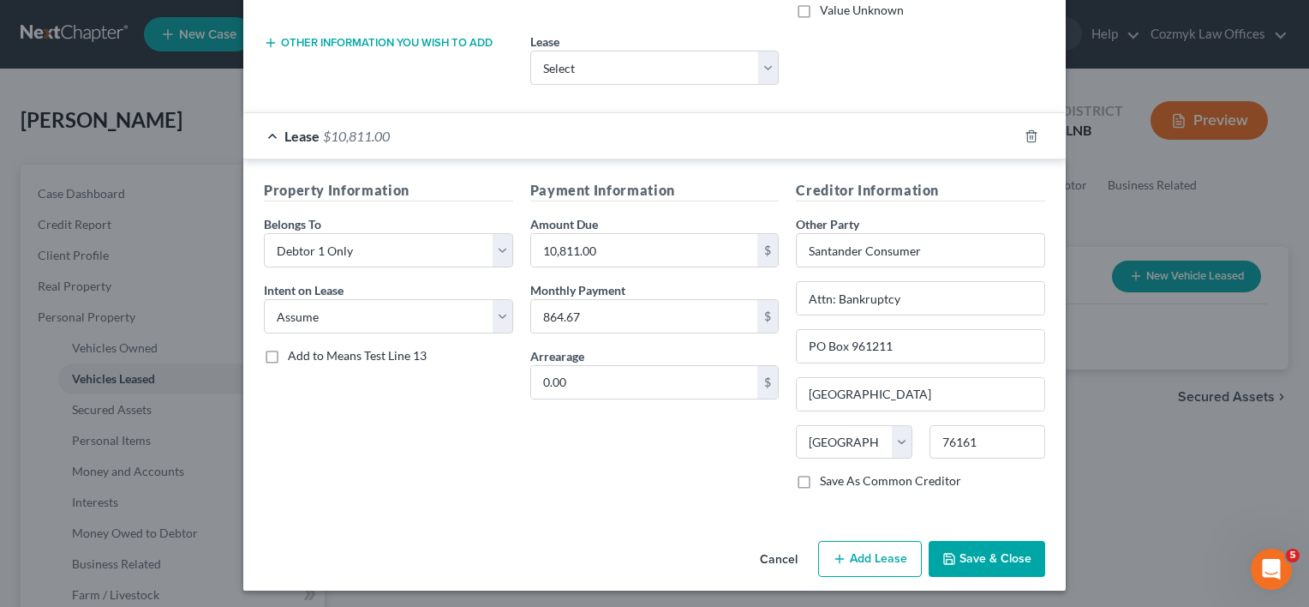
click at [976, 565] on button "Save & Close" at bounding box center [987, 559] width 117 height 36
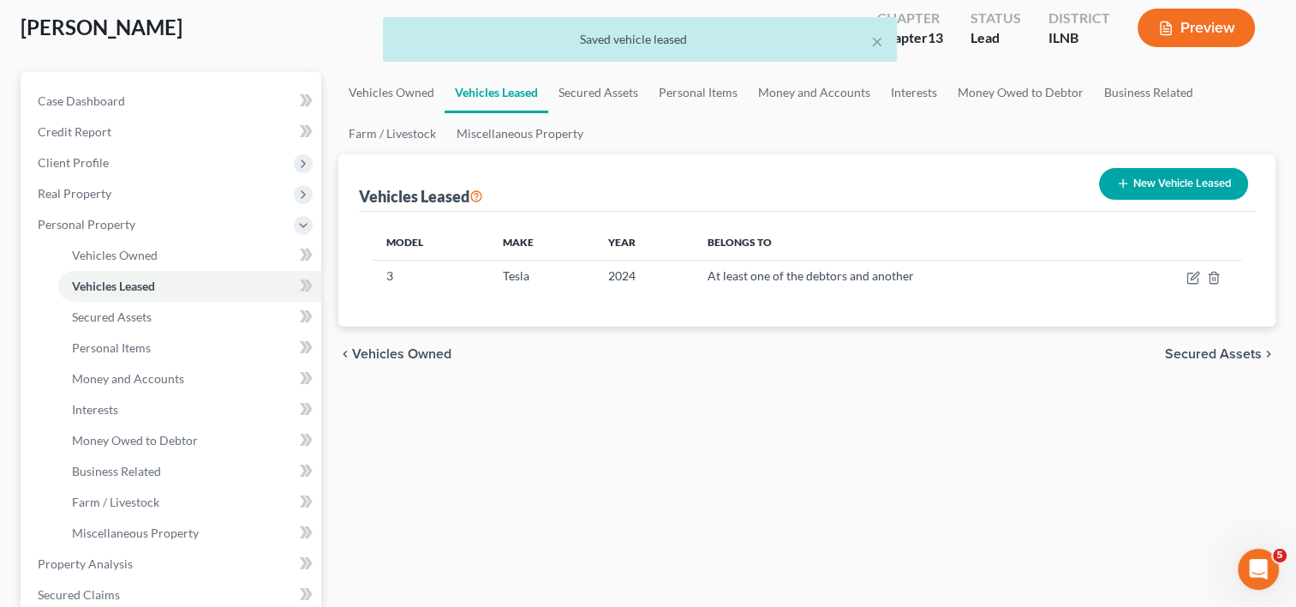
scroll to position [0, 0]
